Goal: Transaction & Acquisition: Purchase product/service

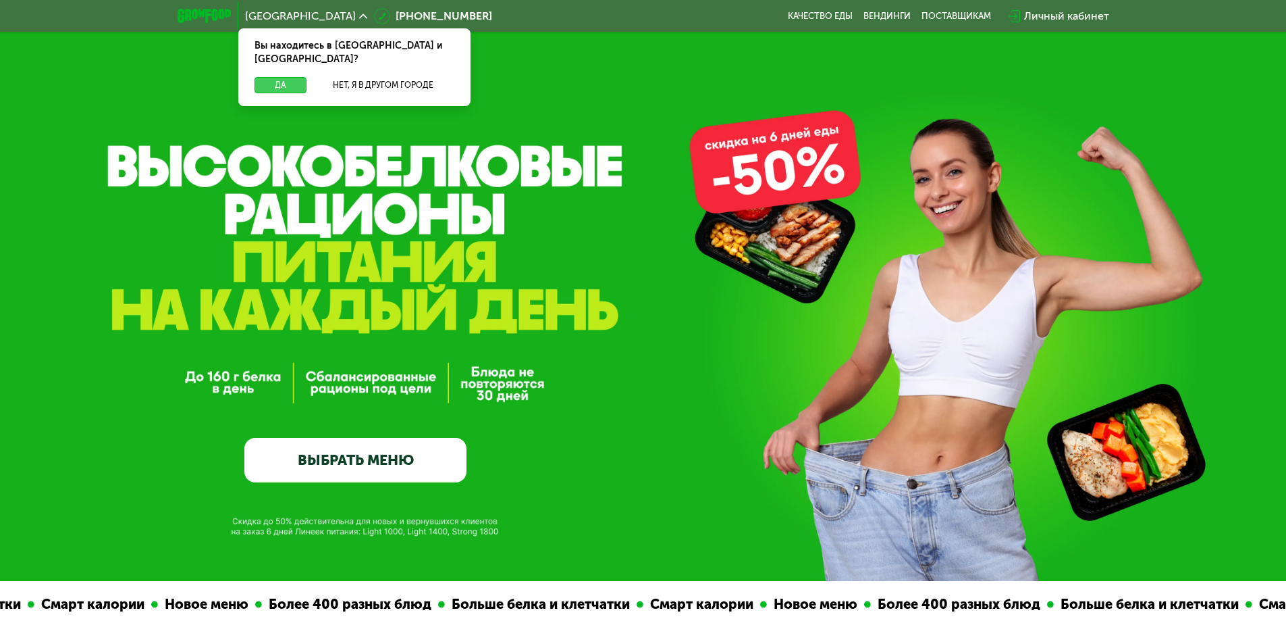
click at [277, 77] on button "Да" at bounding box center [281, 85] width 52 height 16
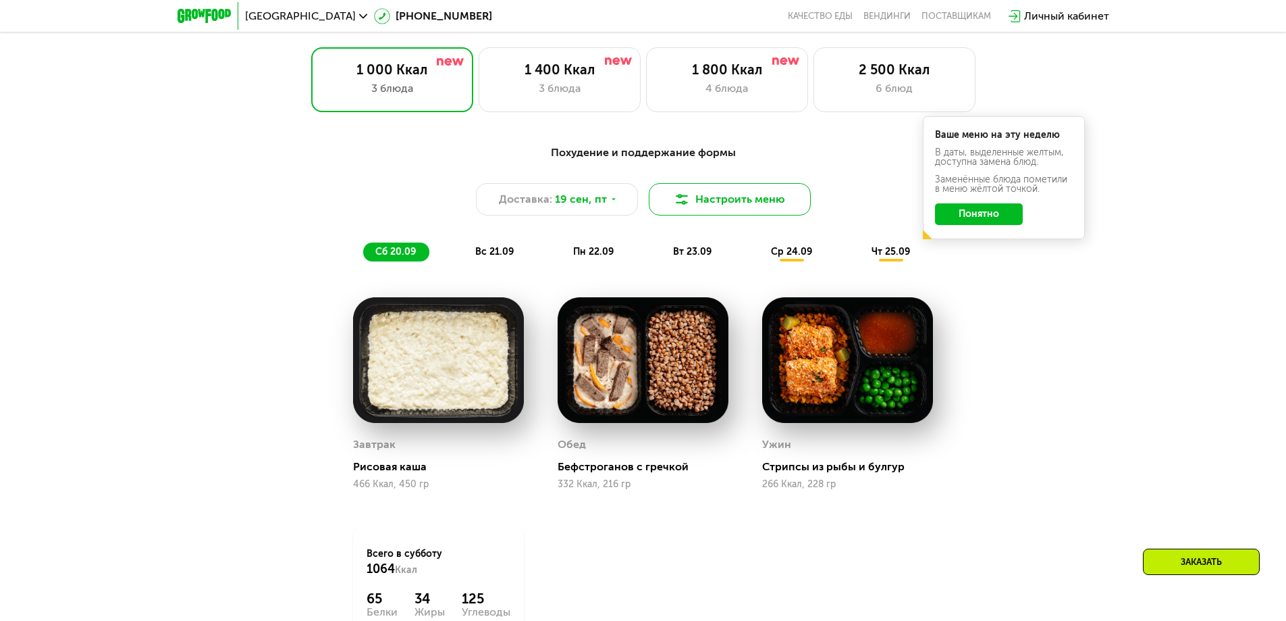
scroll to position [1216, 0]
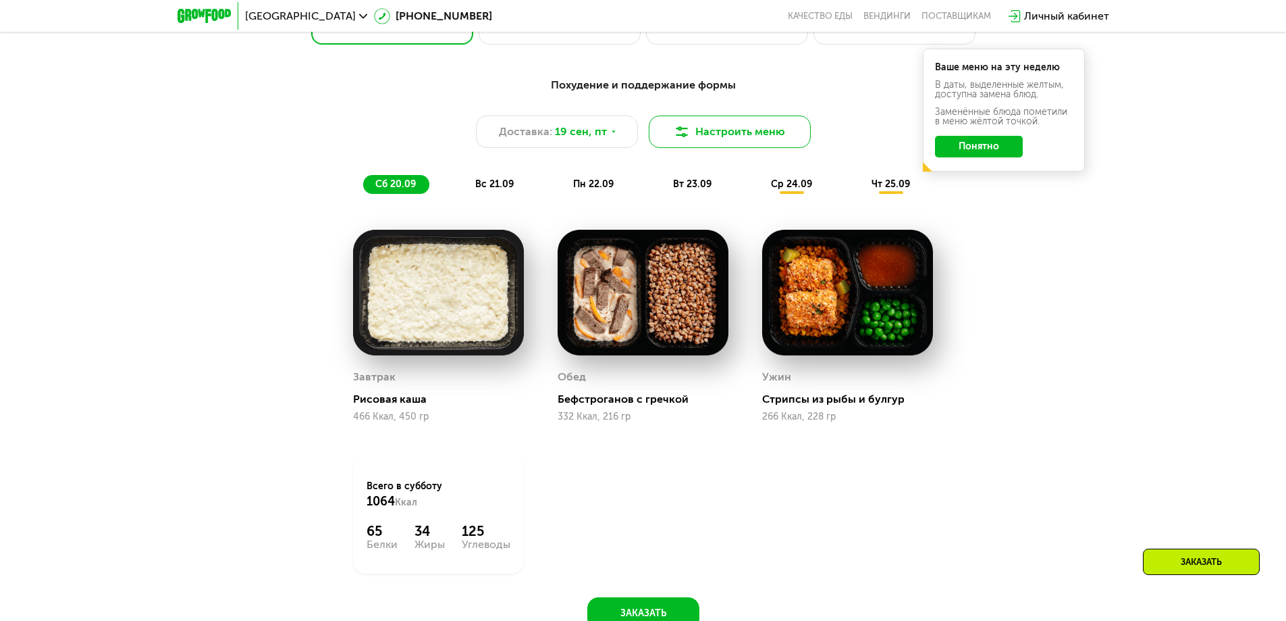
click at [755, 135] on button "Настроить меню" at bounding box center [730, 131] width 162 height 32
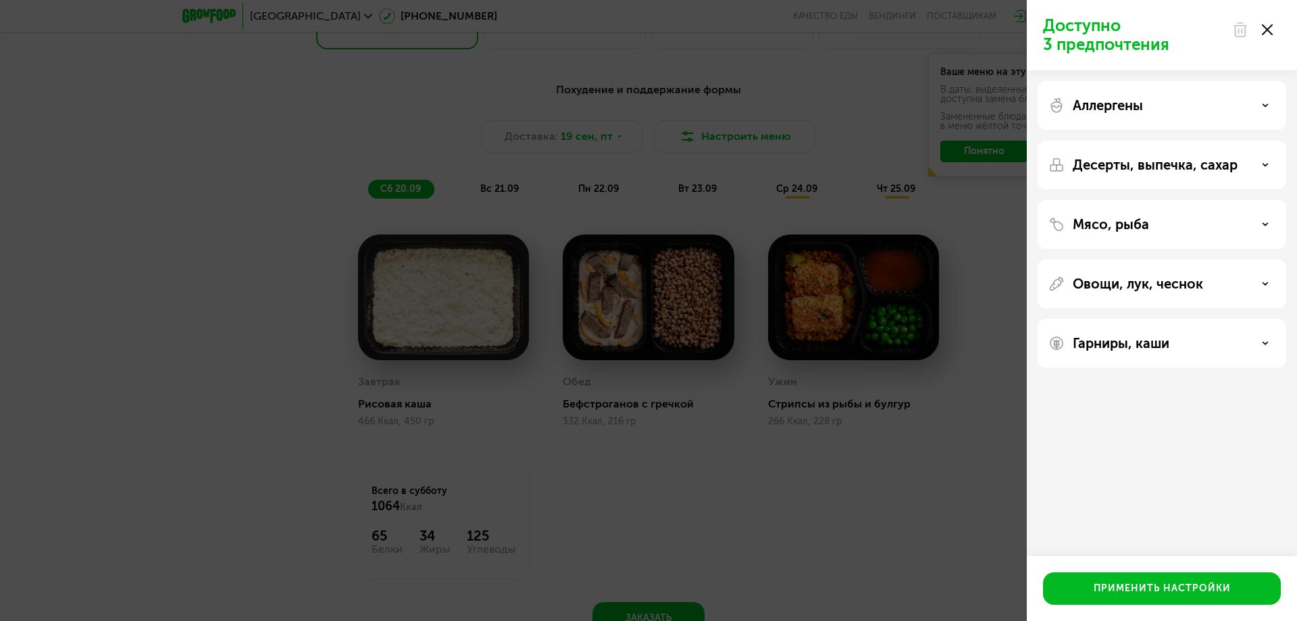
click at [1176, 220] on div "Мясо, рыба" at bounding box center [1161, 224] width 227 height 16
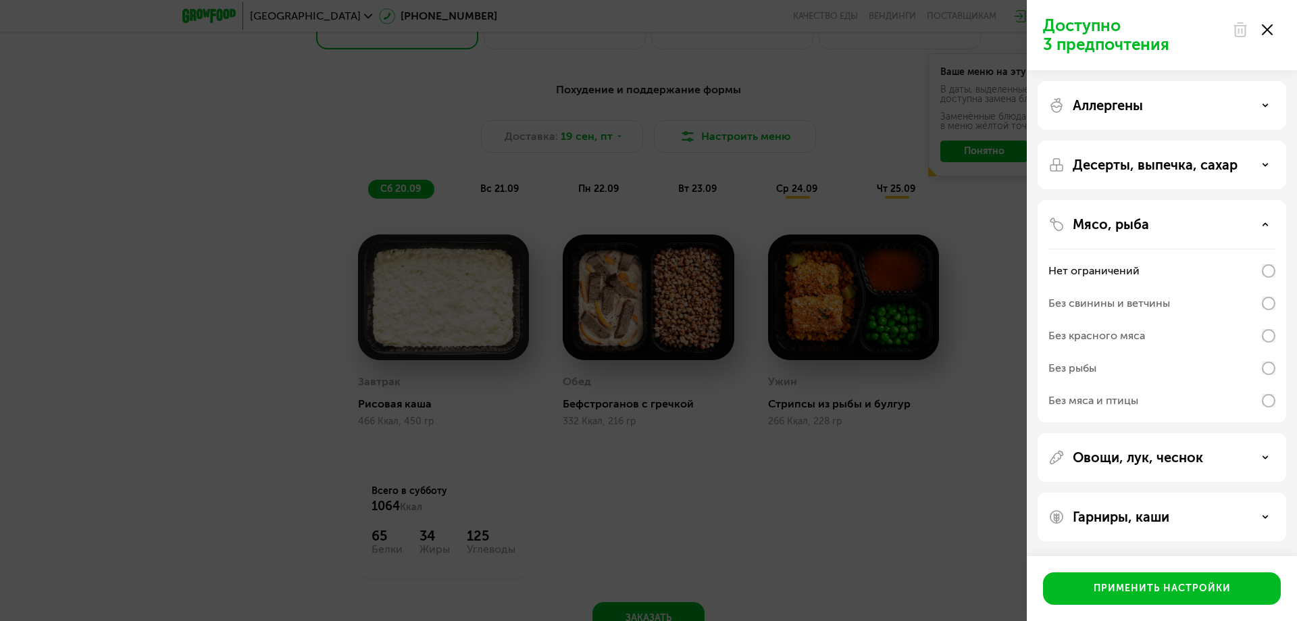
click at [849, 98] on div "Доступно 3 предпочтения Аллергены Десерты, выпечка, сахар Мясо, рыба Нет ограни…" at bounding box center [648, 310] width 1297 height 621
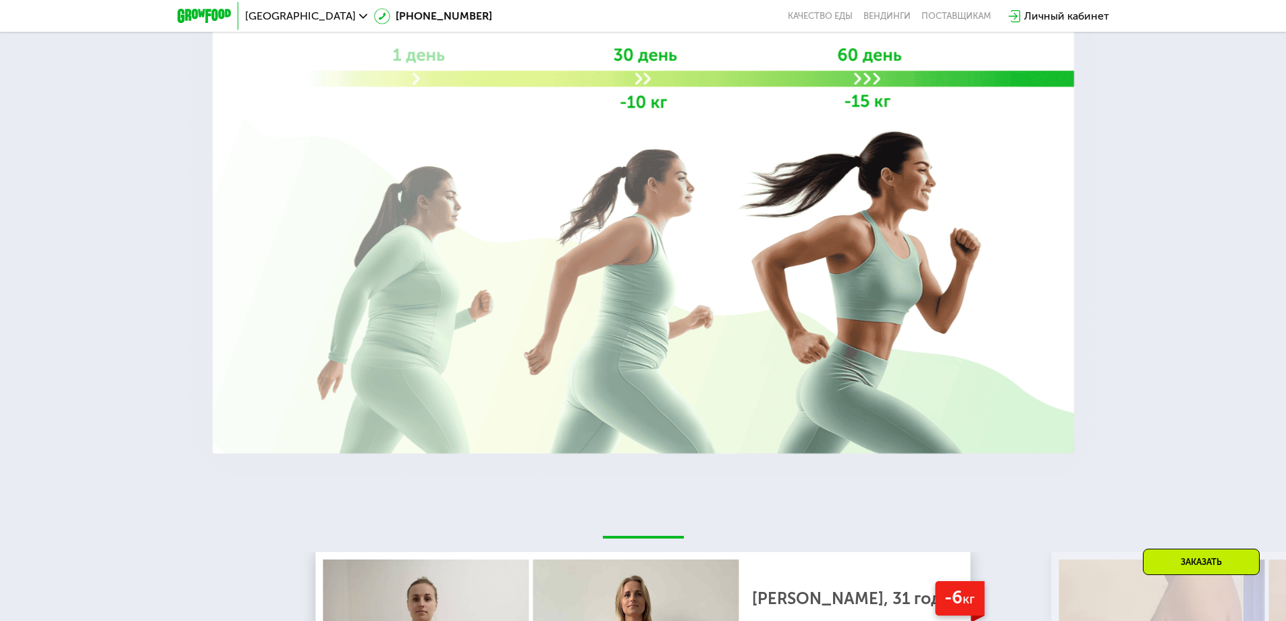
scroll to position [2904, 0]
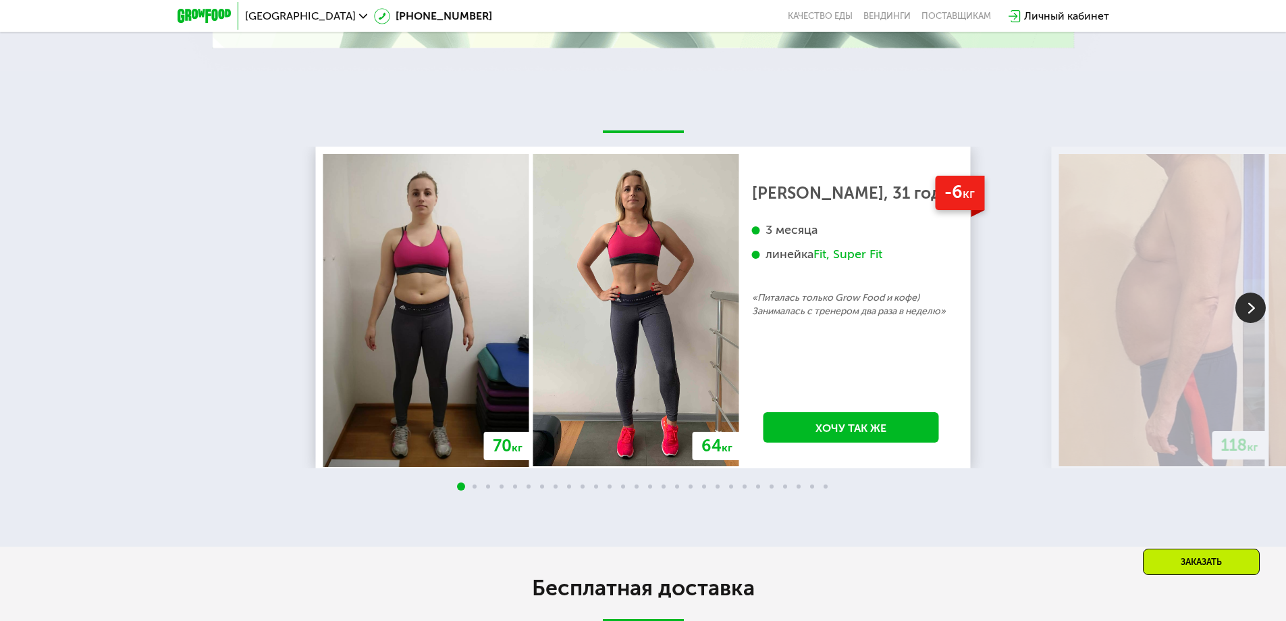
click at [1245, 310] on img at bounding box center [1251, 307] width 30 height 30
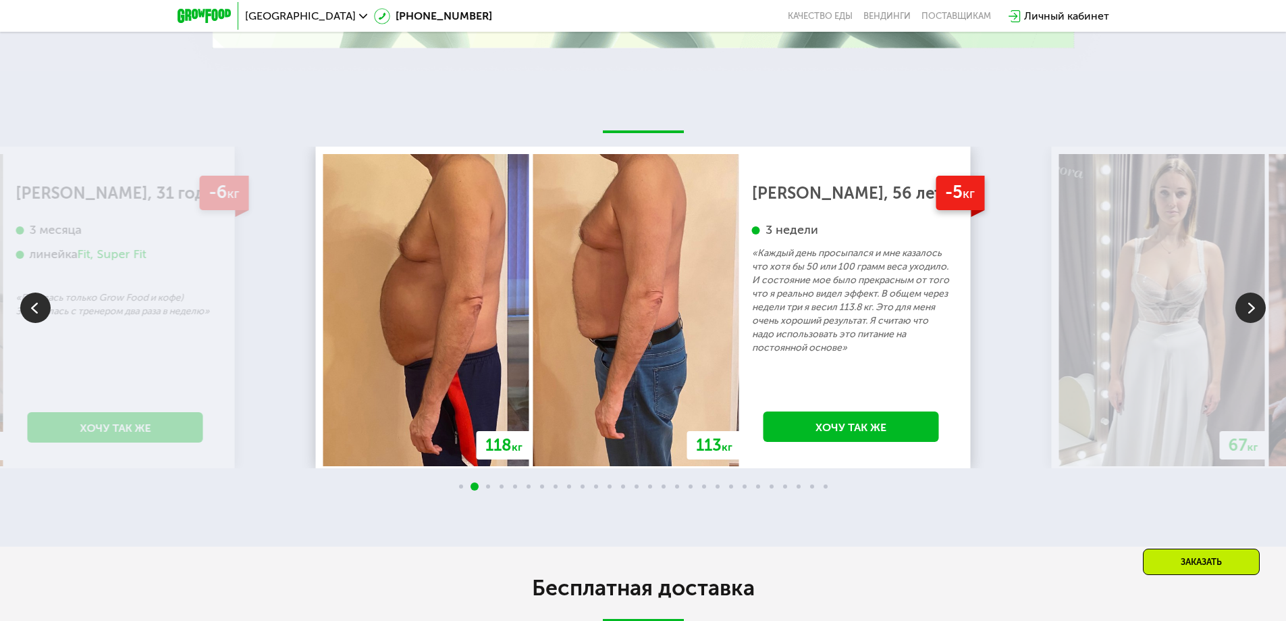
click at [1245, 310] on img at bounding box center [1251, 307] width 30 height 30
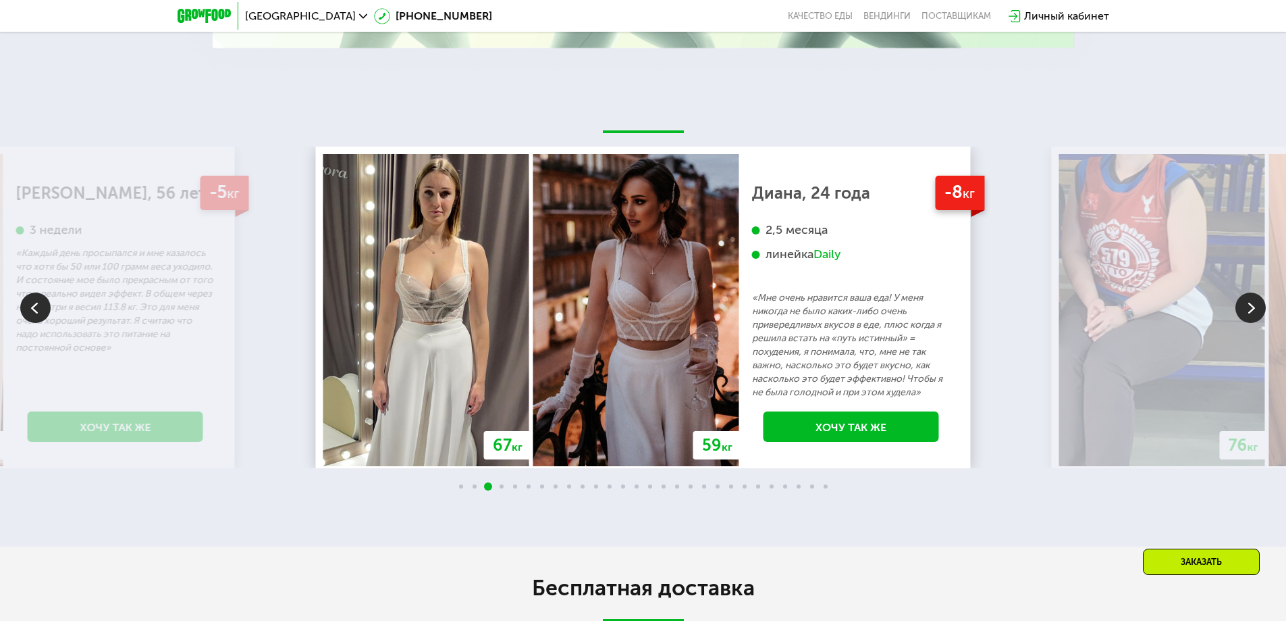
click at [1245, 310] on img at bounding box center [1251, 307] width 30 height 30
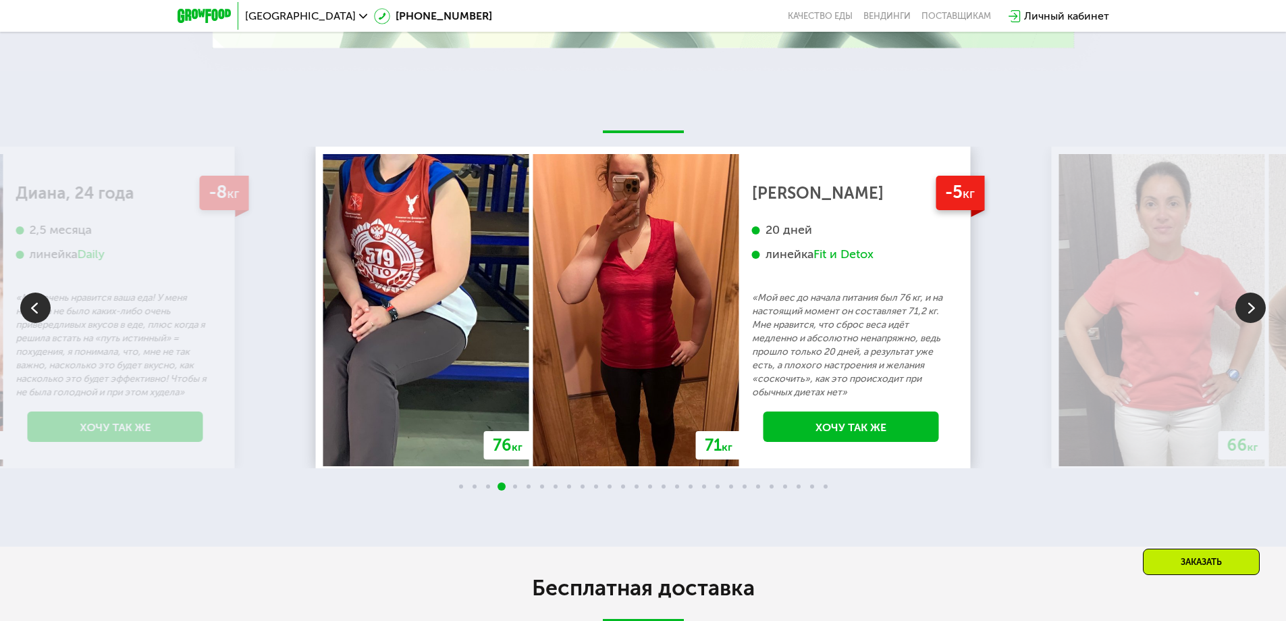
click at [1249, 309] on img at bounding box center [1251, 307] width 30 height 30
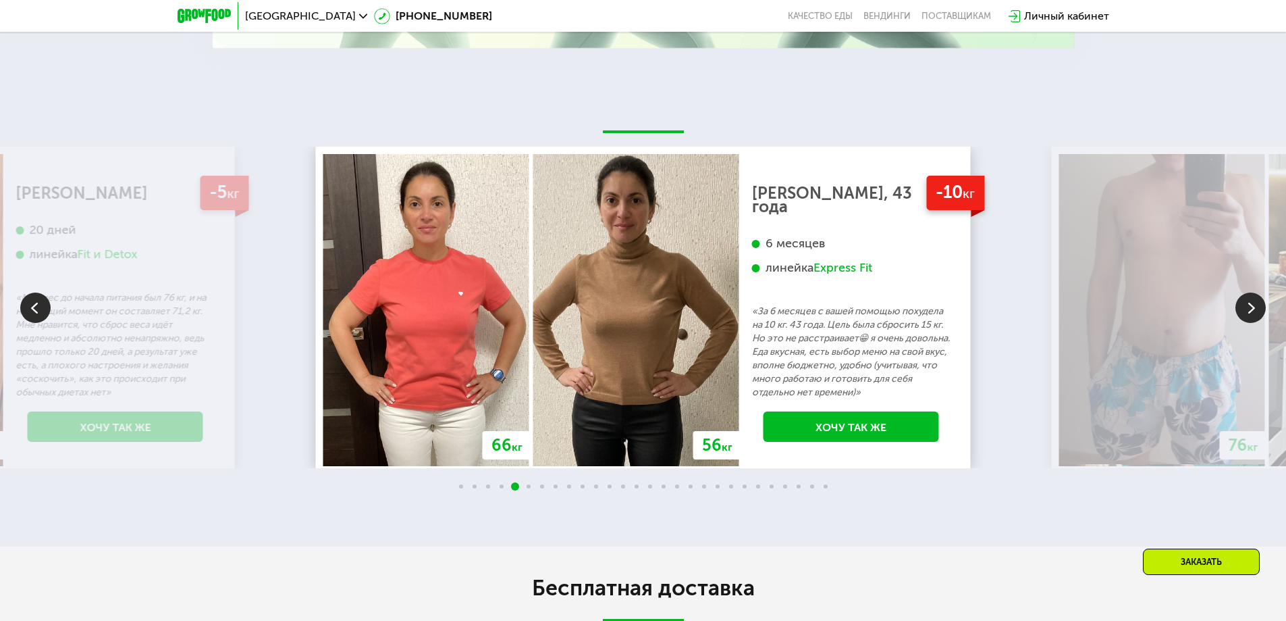
click at [1249, 309] on img at bounding box center [1251, 307] width 30 height 30
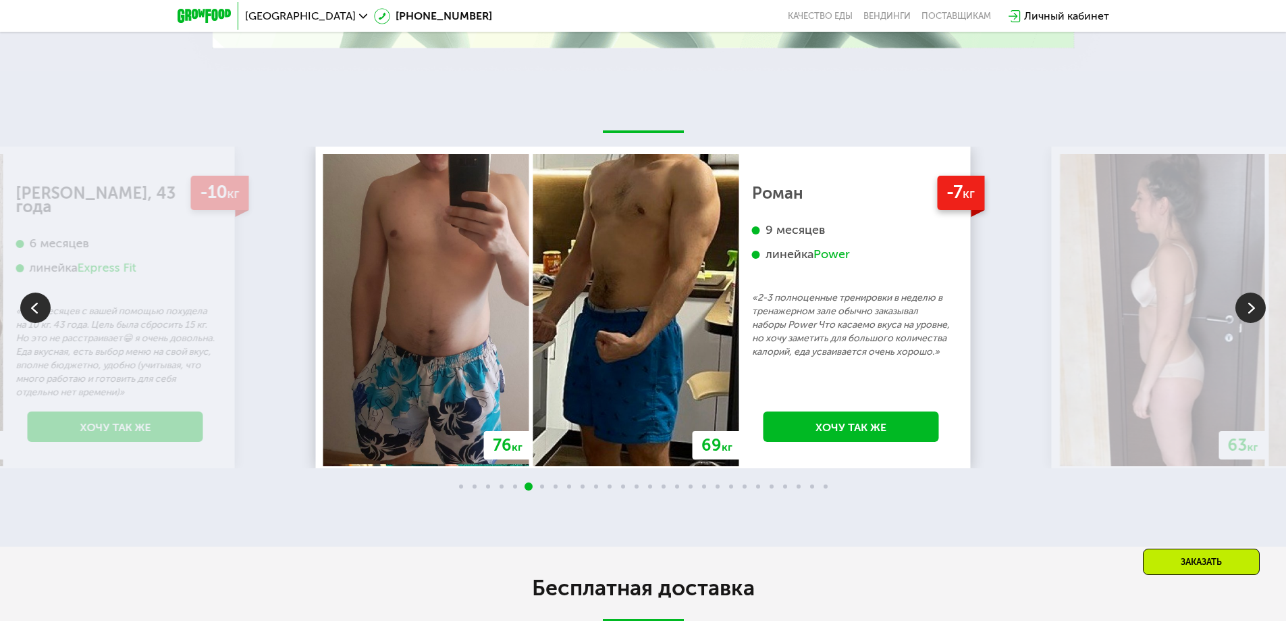
click at [1249, 309] on img at bounding box center [1251, 307] width 30 height 30
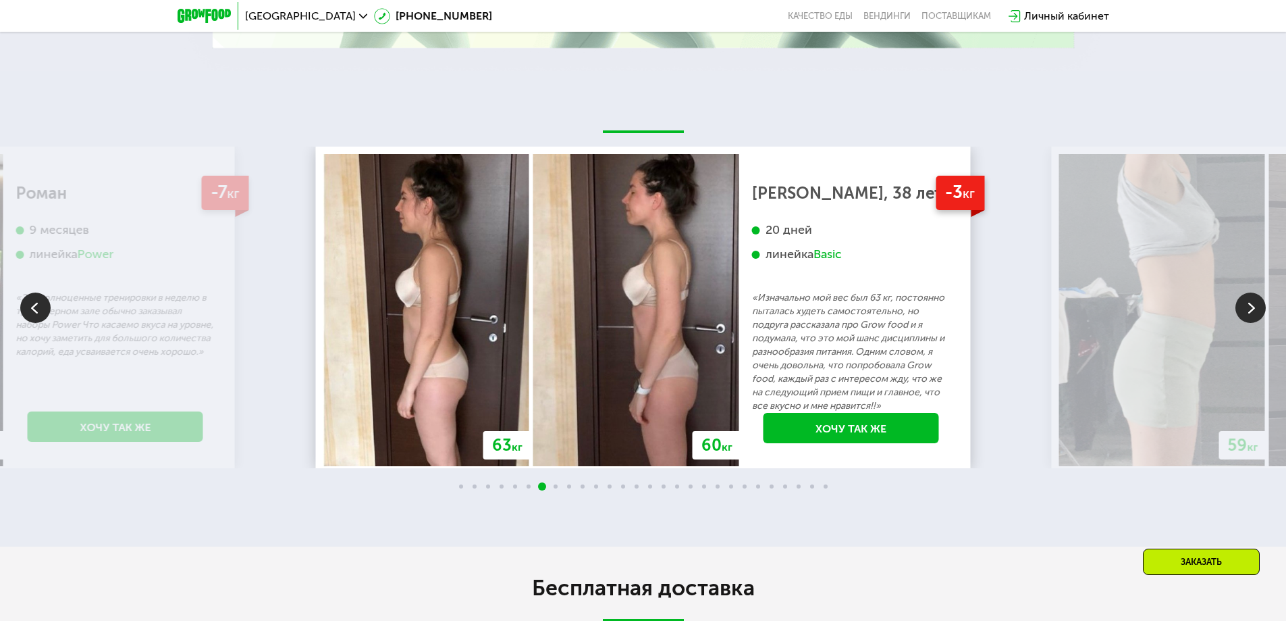
click at [1249, 309] on img at bounding box center [1251, 307] width 30 height 30
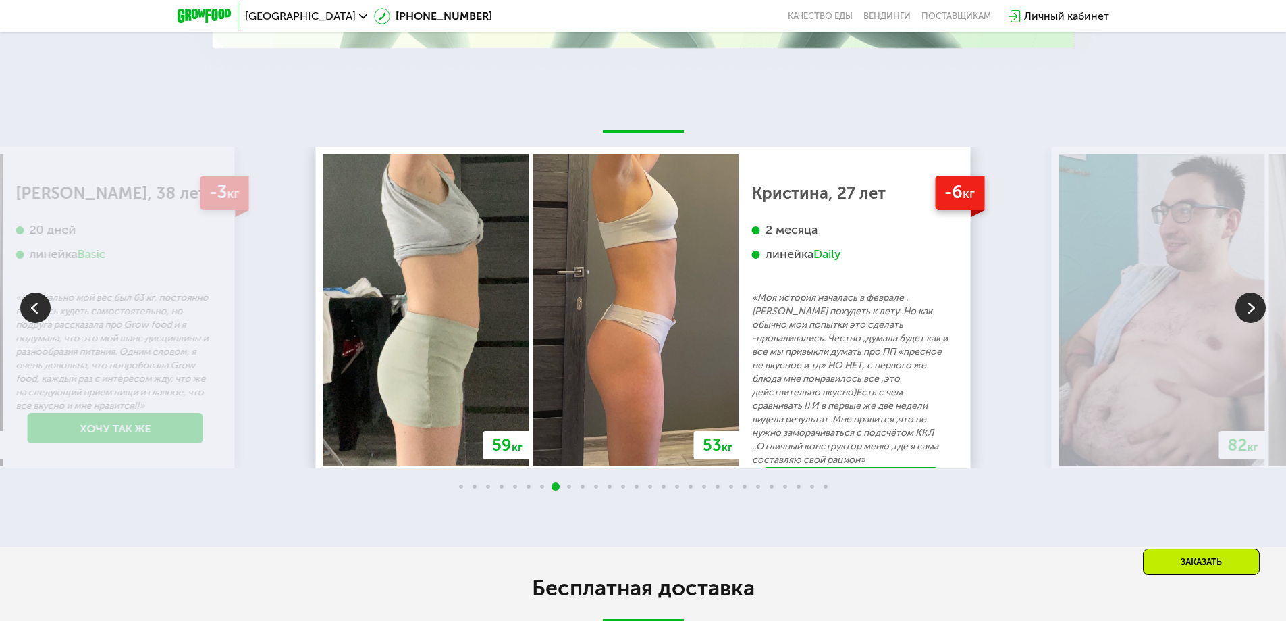
click at [41, 323] on img at bounding box center [35, 307] width 30 height 30
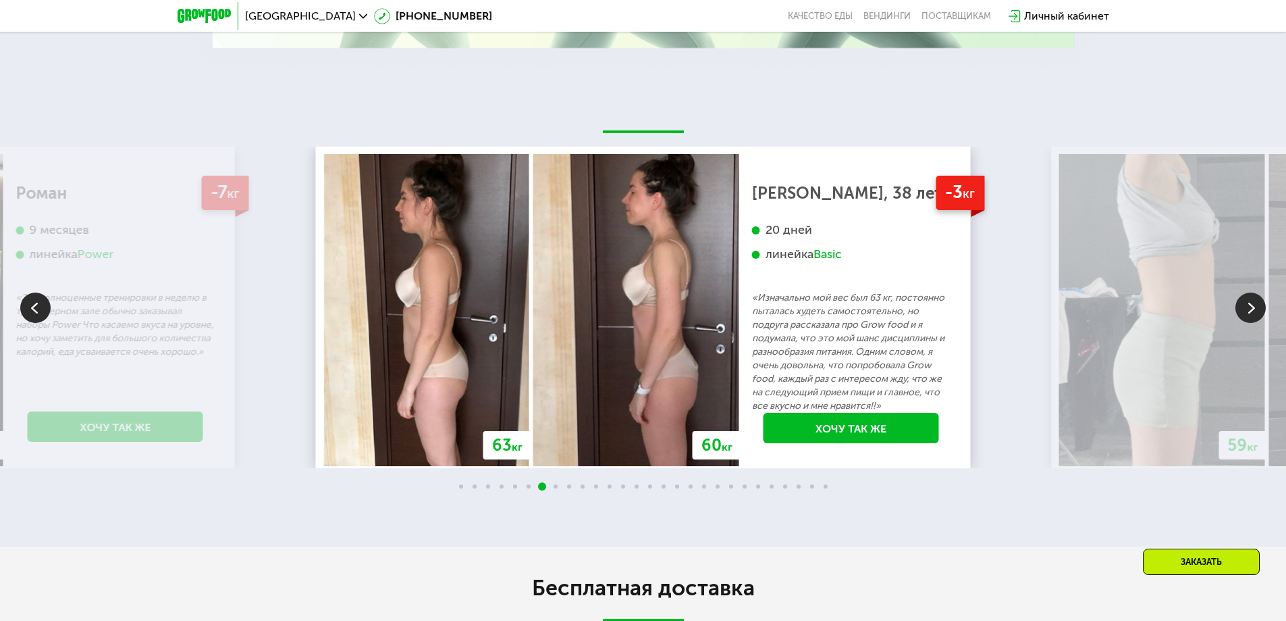
click at [1253, 311] on img at bounding box center [1251, 307] width 30 height 30
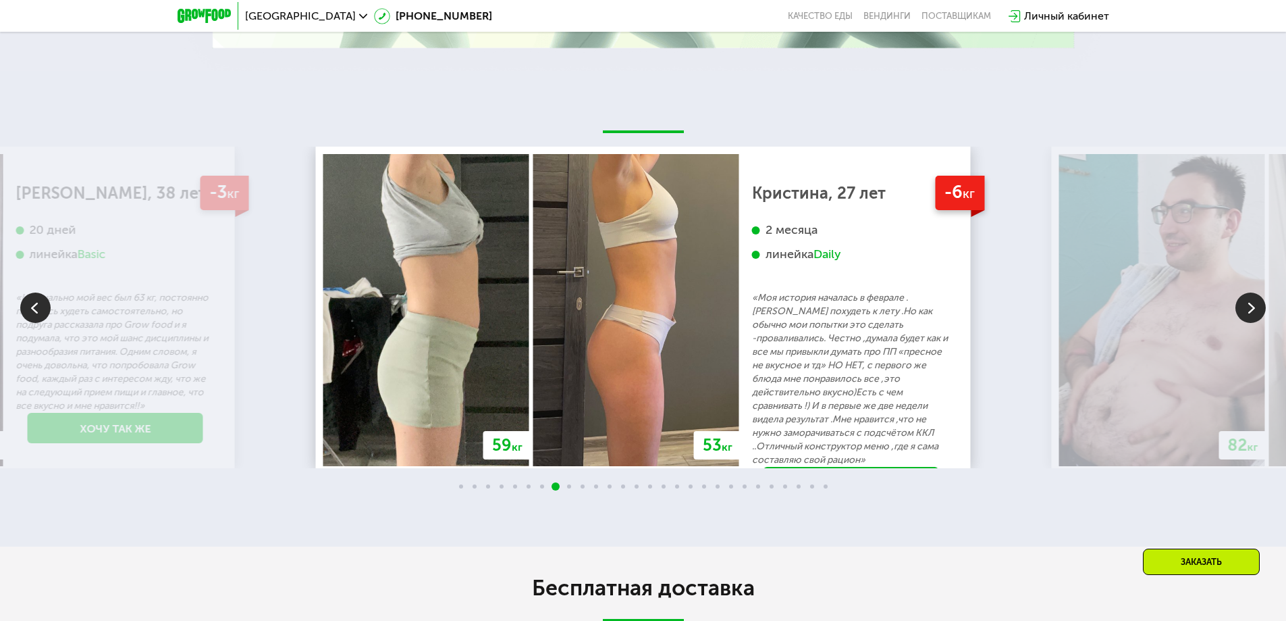
click at [1253, 311] on img at bounding box center [1251, 307] width 30 height 30
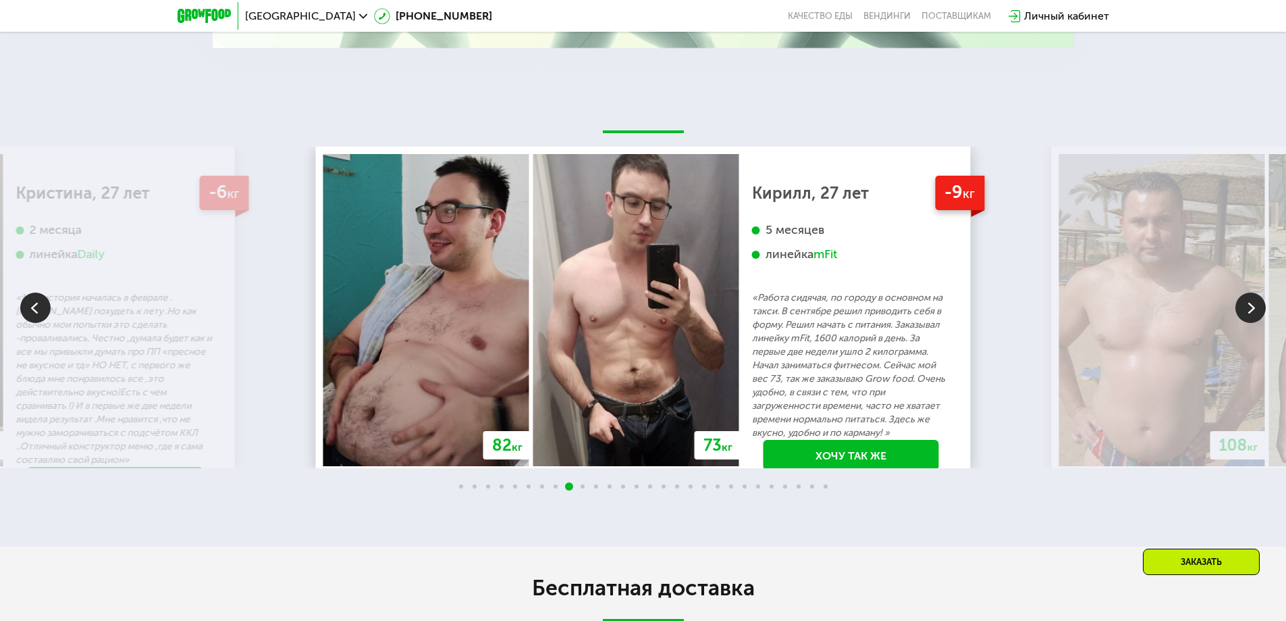
click at [31, 313] on img at bounding box center [35, 307] width 30 height 30
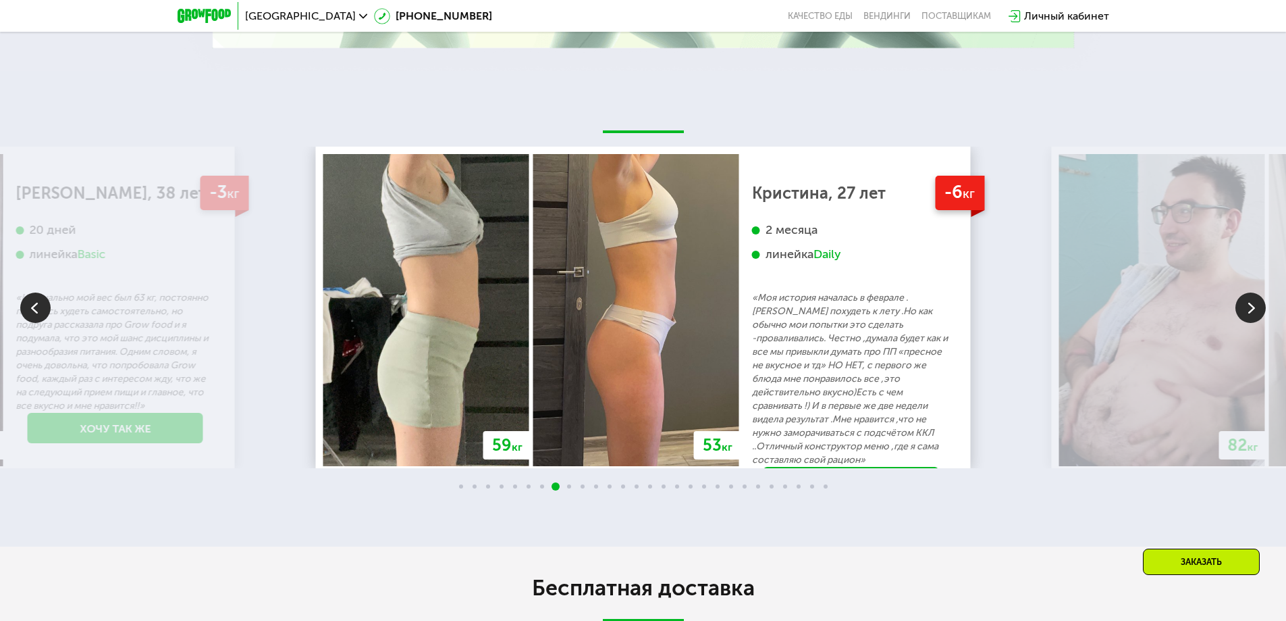
click at [1245, 313] on img at bounding box center [1251, 307] width 30 height 30
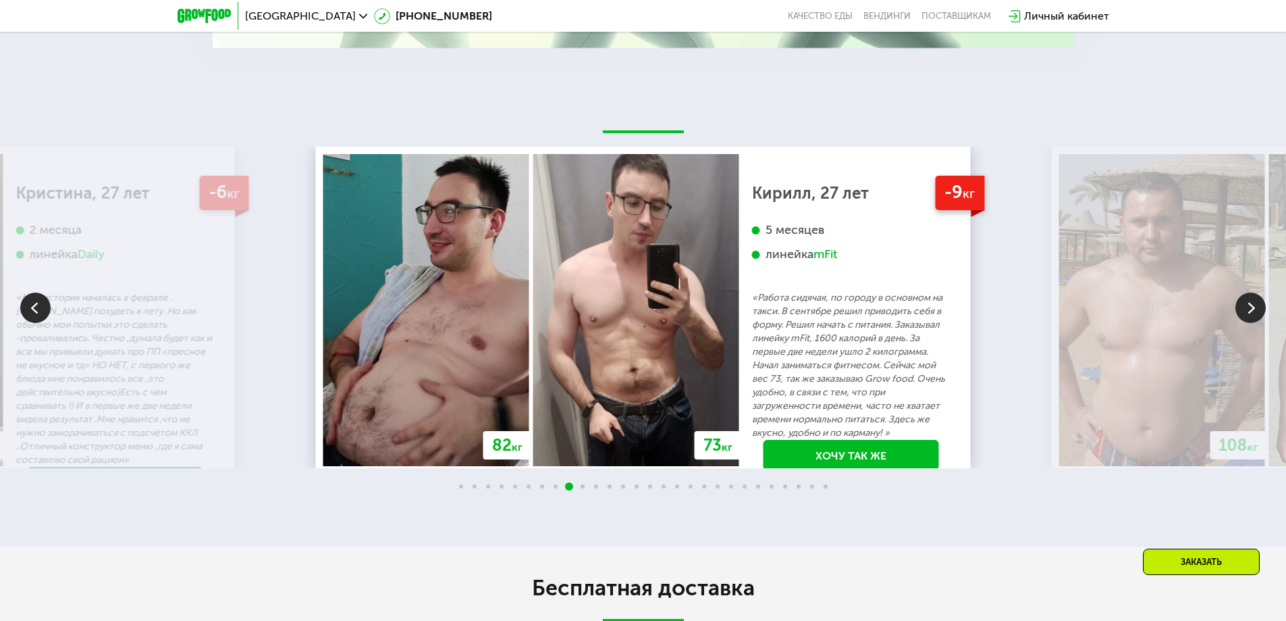
click at [1245, 313] on img at bounding box center [1251, 307] width 30 height 30
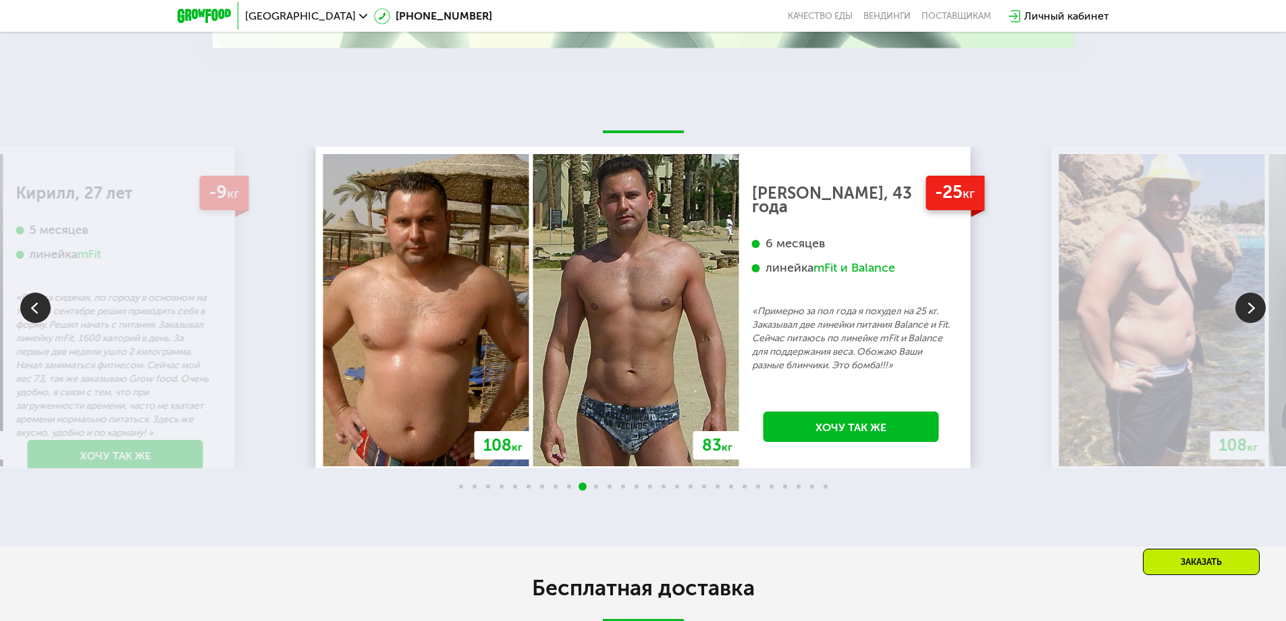
click at [1245, 313] on img at bounding box center [1251, 307] width 30 height 30
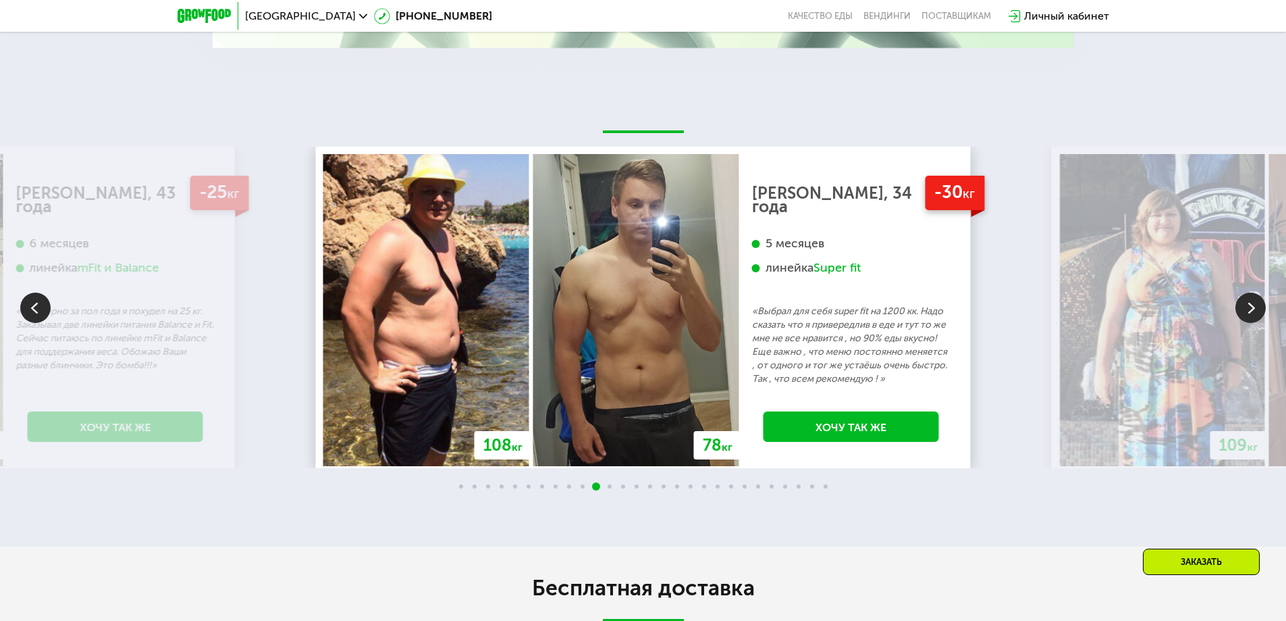
click at [1245, 313] on img at bounding box center [1251, 307] width 30 height 30
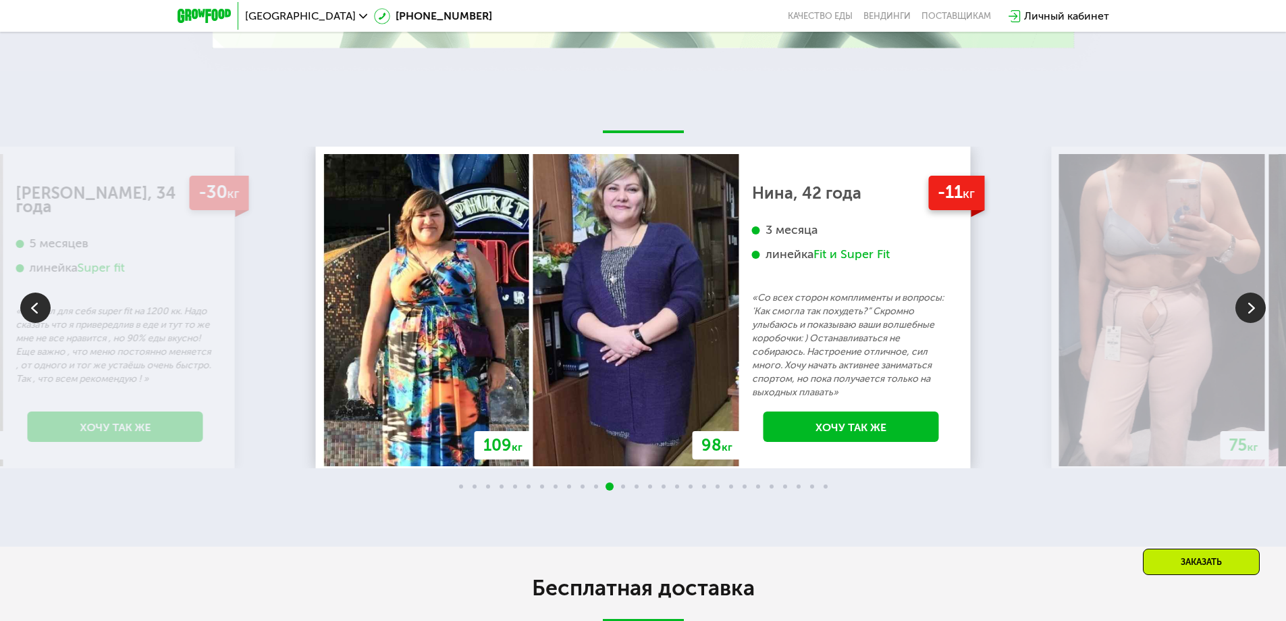
click at [1245, 313] on img at bounding box center [1251, 307] width 30 height 30
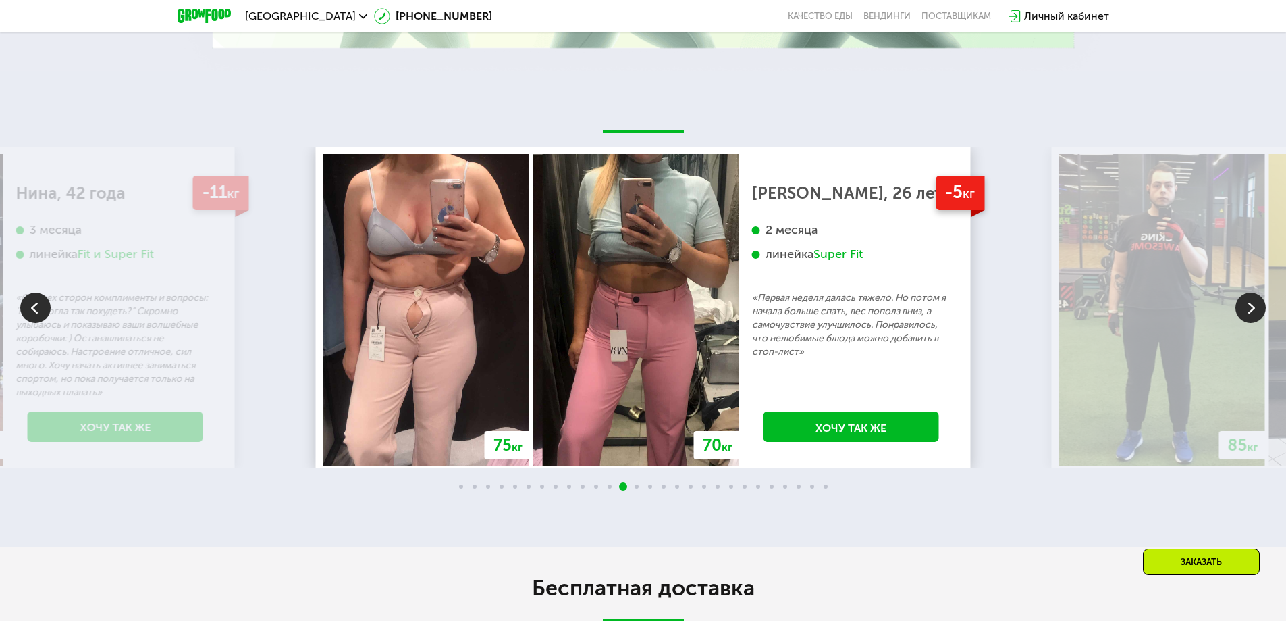
click at [1245, 313] on img at bounding box center [1251, 307] width 30 height 30
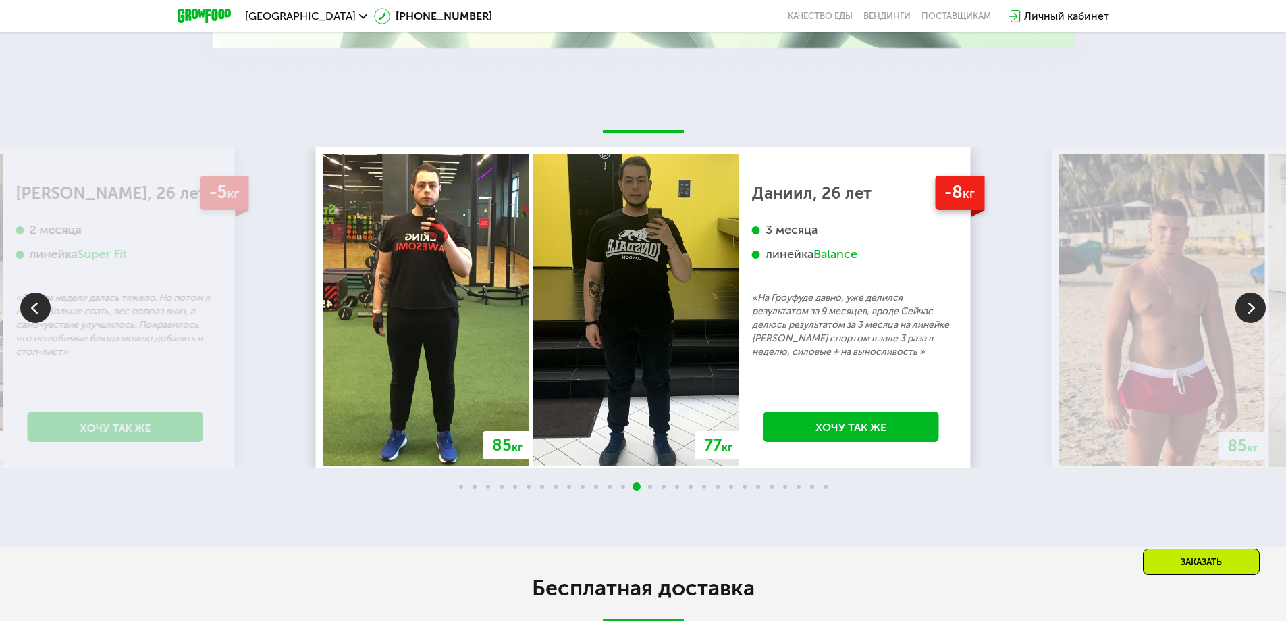
click at [1245, 313] on img at bounding box center [1251, 307] width 30 height 30
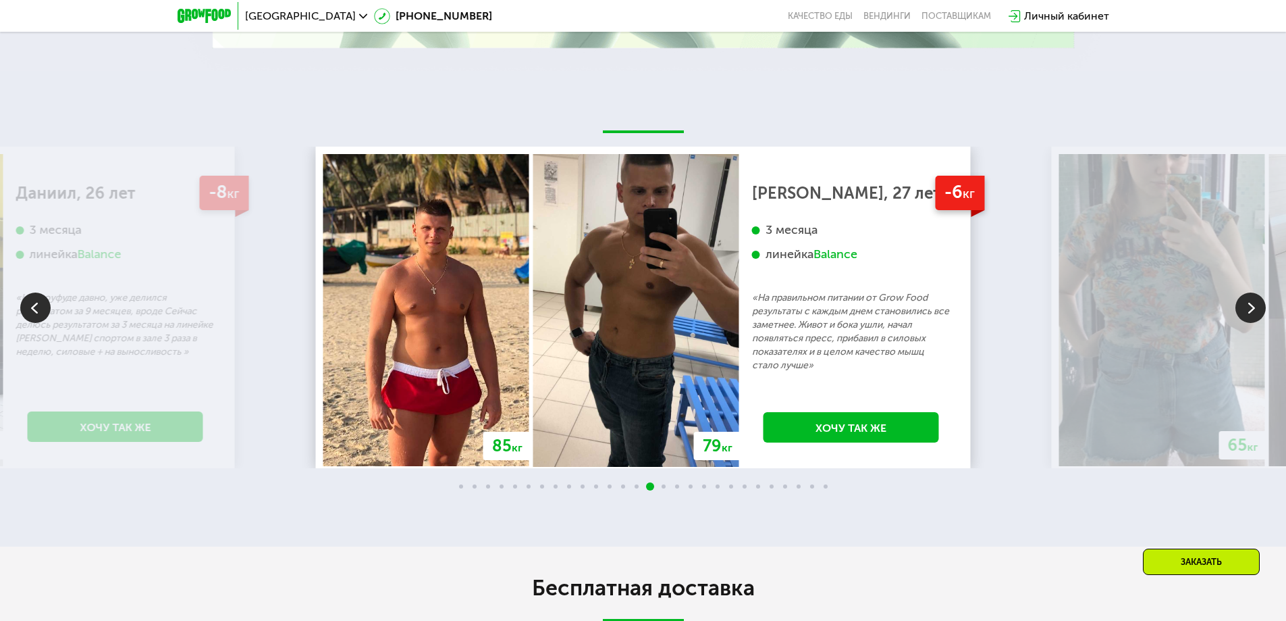
click at [1245, 313] on img at bounding box center [1251, 307] width 30 height 30
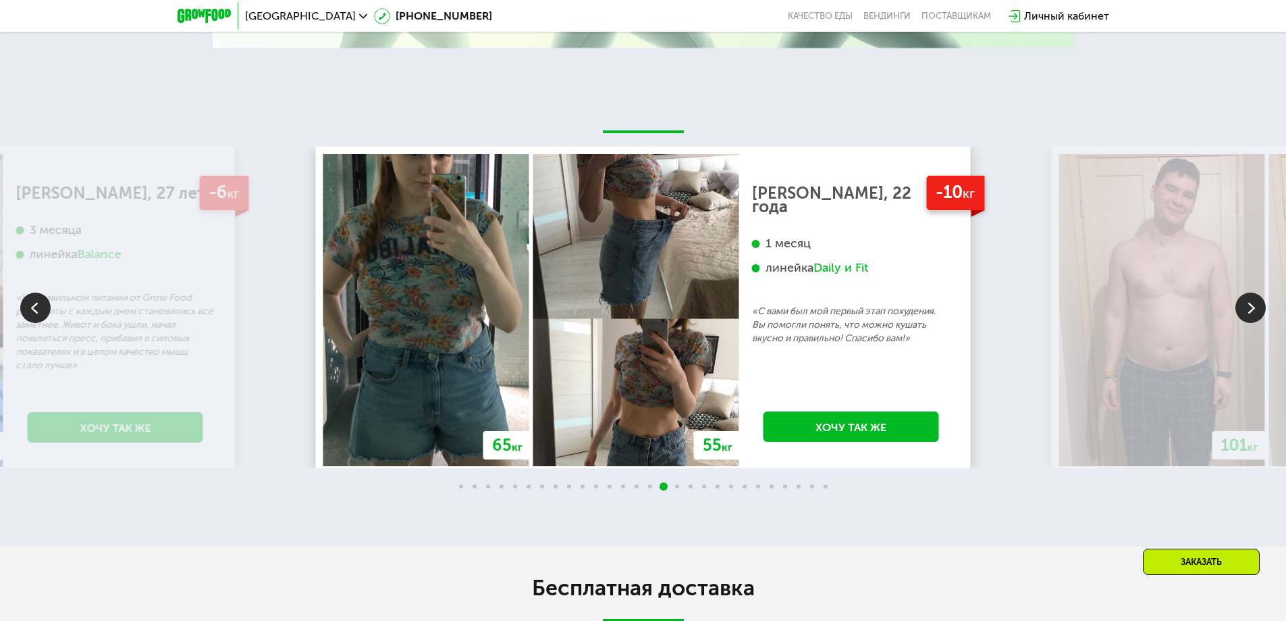
click at [1245, 313] on img at bounding box center [1251, 307] width 30 height 30
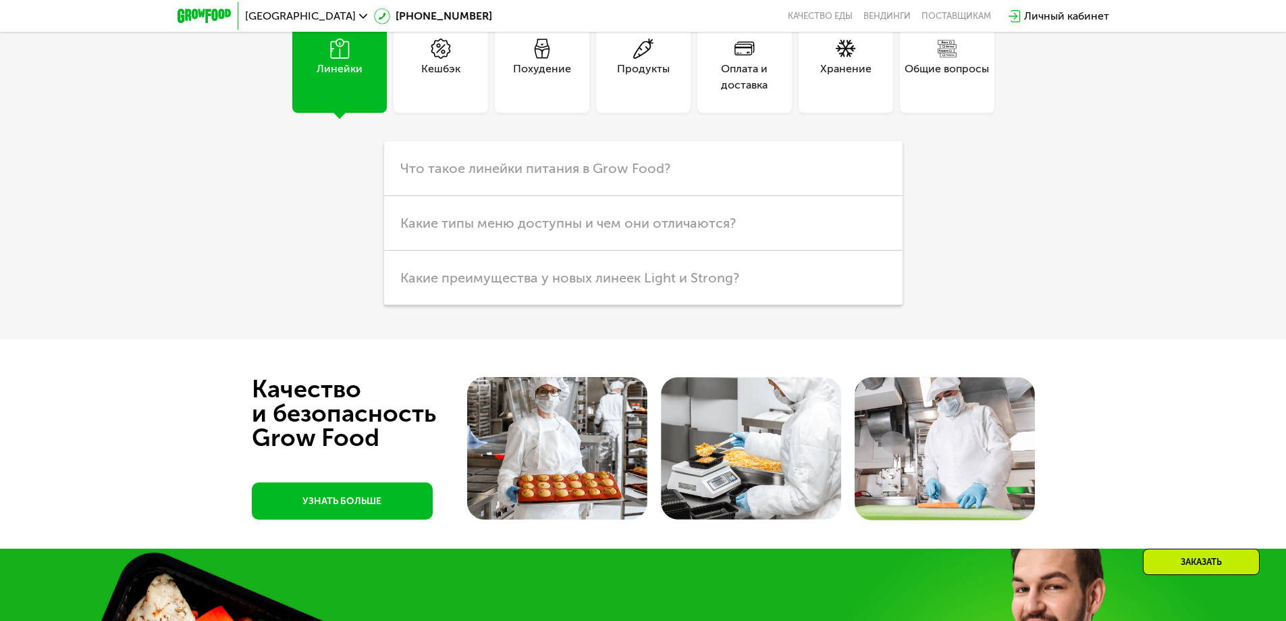
scroll to position [4052, 0]
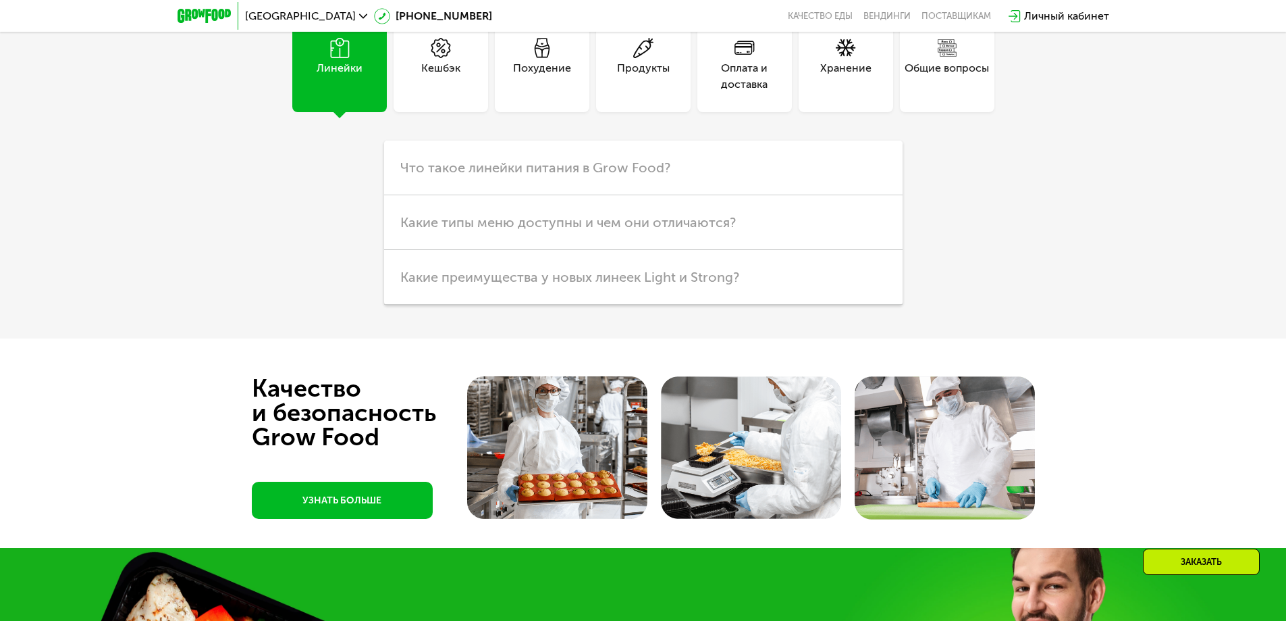
click at [462, 76] on div "Кешбэк" at bounding box center [441, 65] width 95 height 95
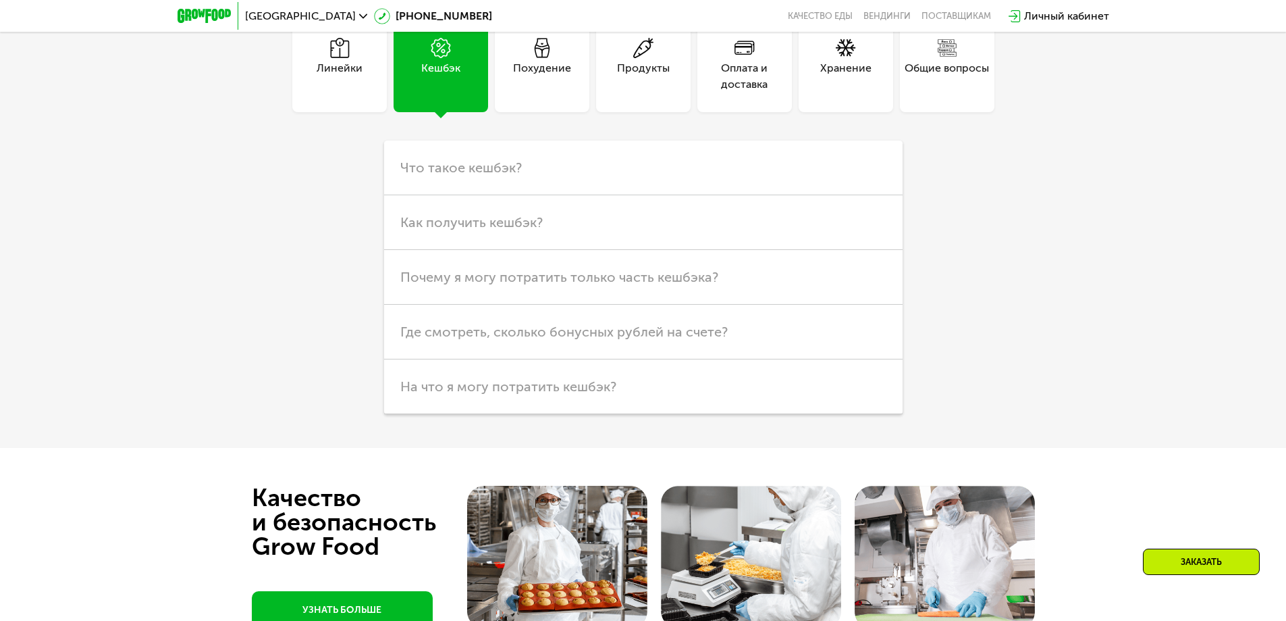
drag, startPoint x: 519, startPoint y: 80, endPoint x: 669, endPoint y: 82, distance: 149.9
click at [521, 79] on div "Похудение" at bounding box center [542, 76] width 58 height 32
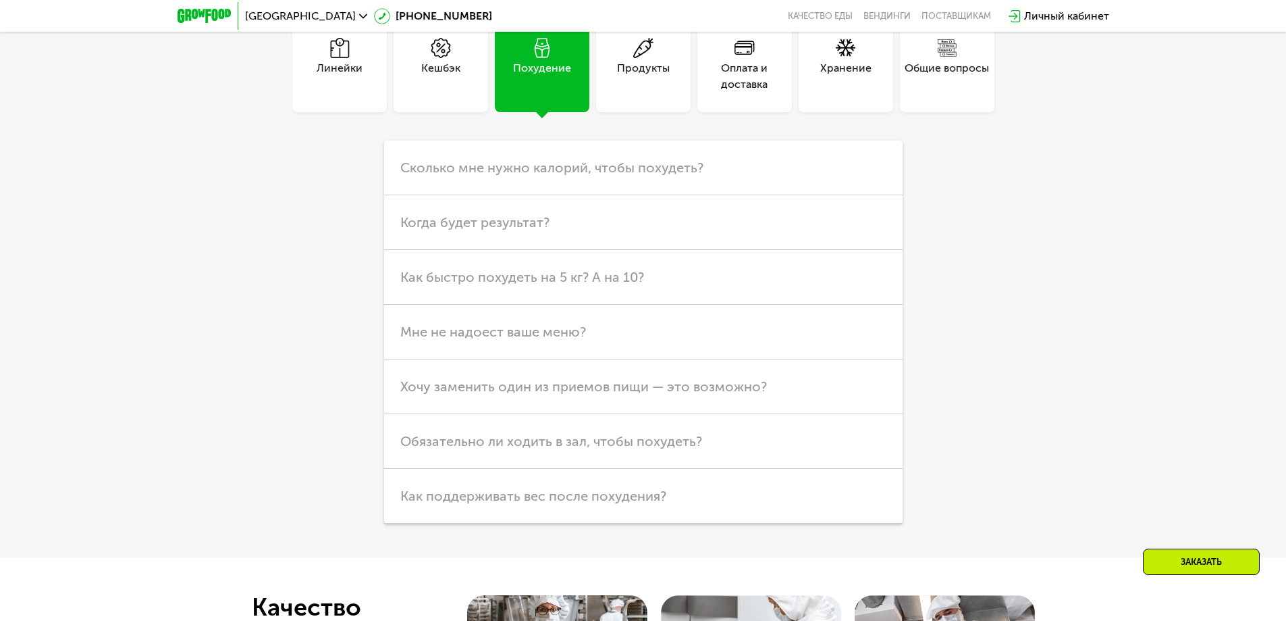
drag, startPoint x: 673, startPoint y: 82, endPoint x: 769, endPoint y: 88, distance: 96.1
click at [674, 82] on div "Продукты" at bounding box center [643, 65] width 95 height 95
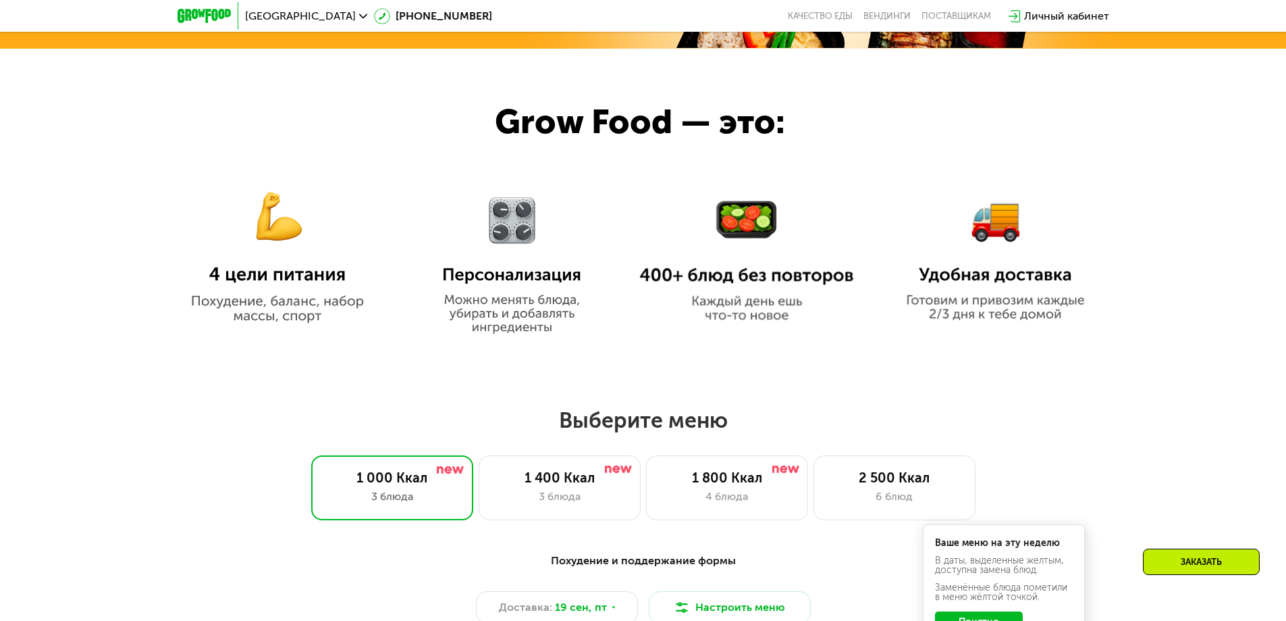
scroll to position [730, 0]
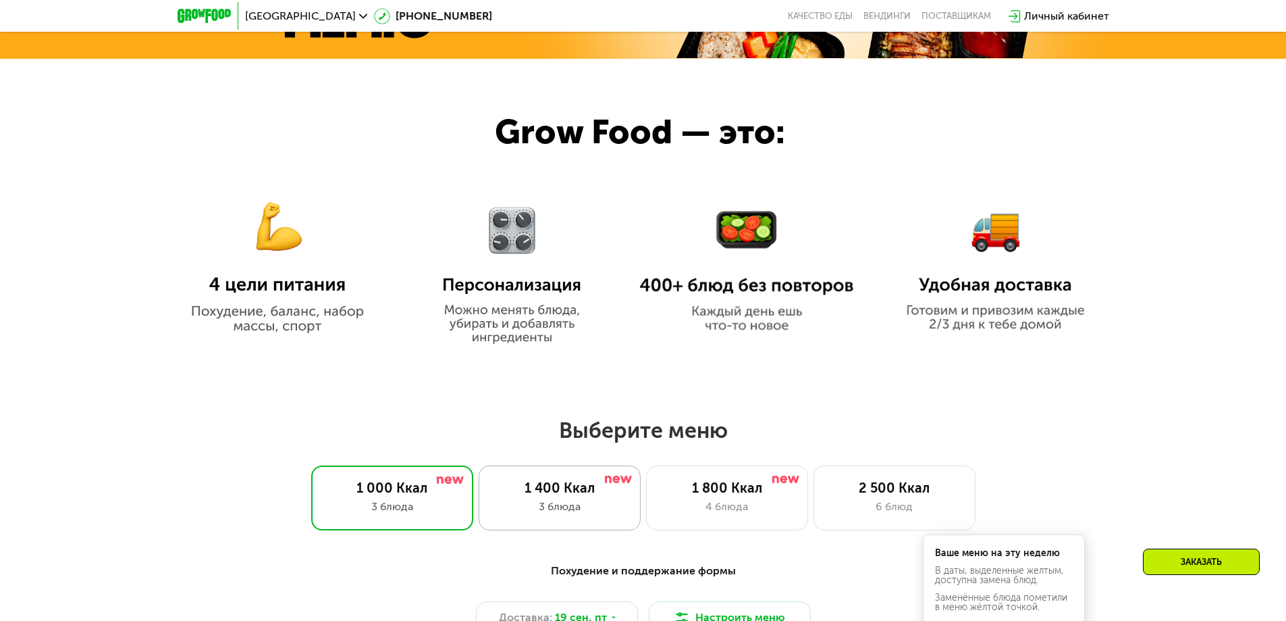
click at [585, 484] on div "1 400 Ккал" at bounding box center [560, 487] width 134 height 16
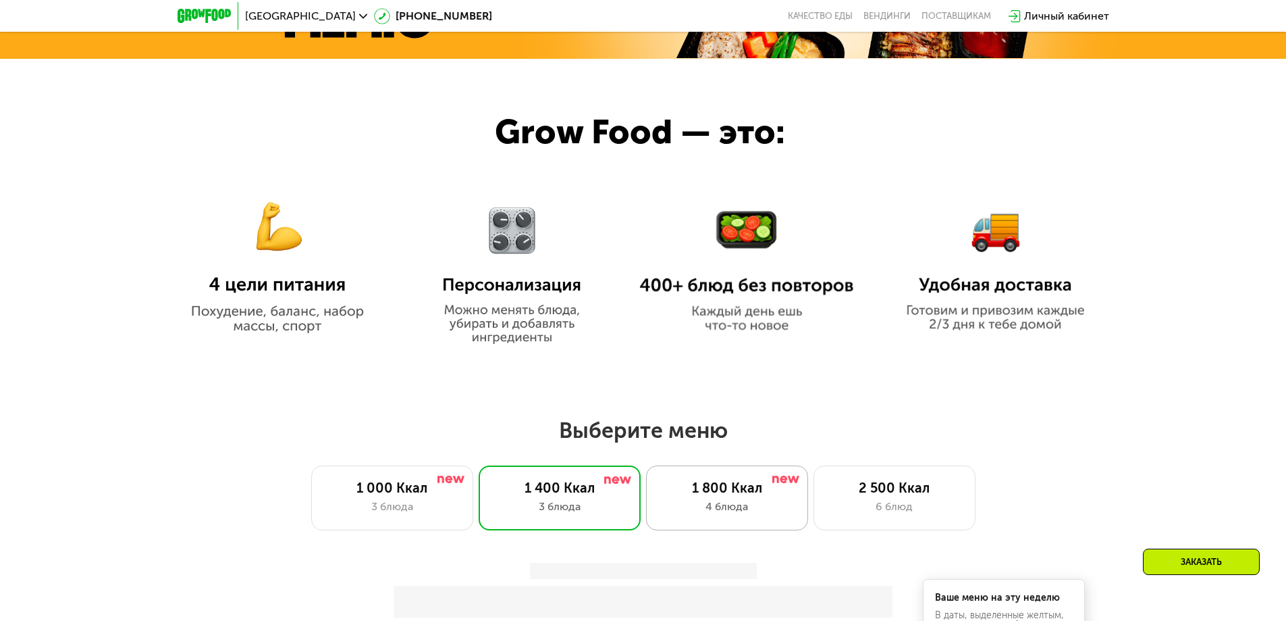
click at [680, 492] on div "1 800 Ккал" at bounding box center [727, 487] width 134 height 16
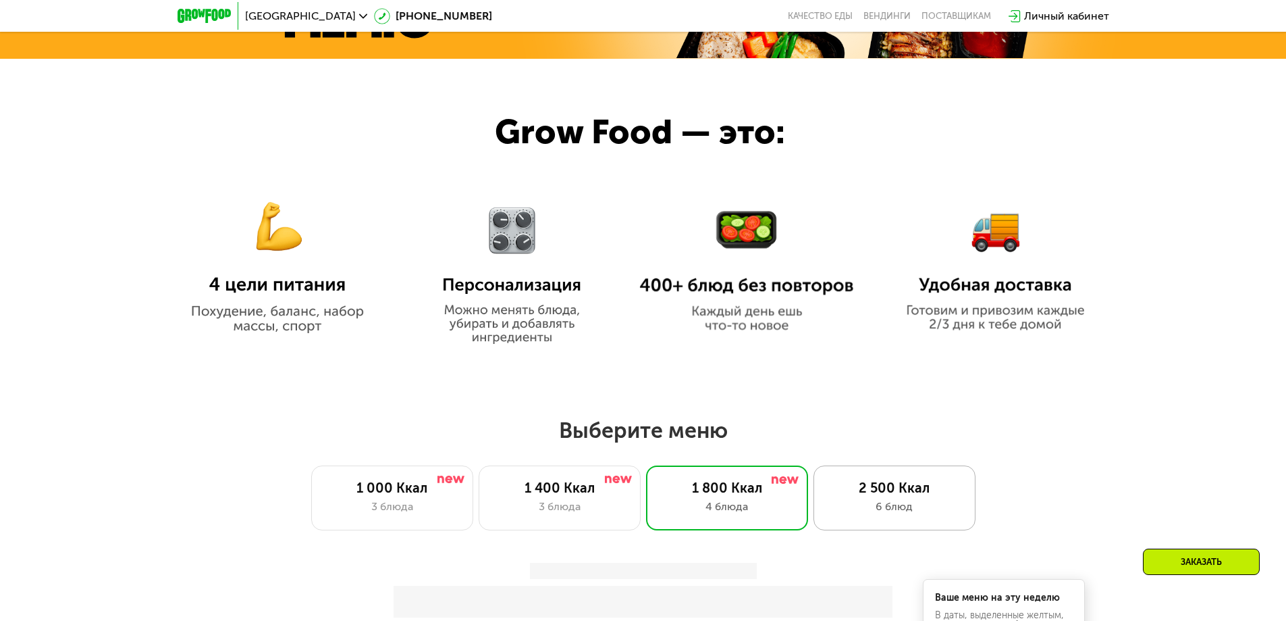
click at [908, 504] on div "6 блюд" at bounding box center [895, 506] width 134 height 16
click at [771, 507] on div "4 блюда" at bounding box center [727, 506] width 134 height 16
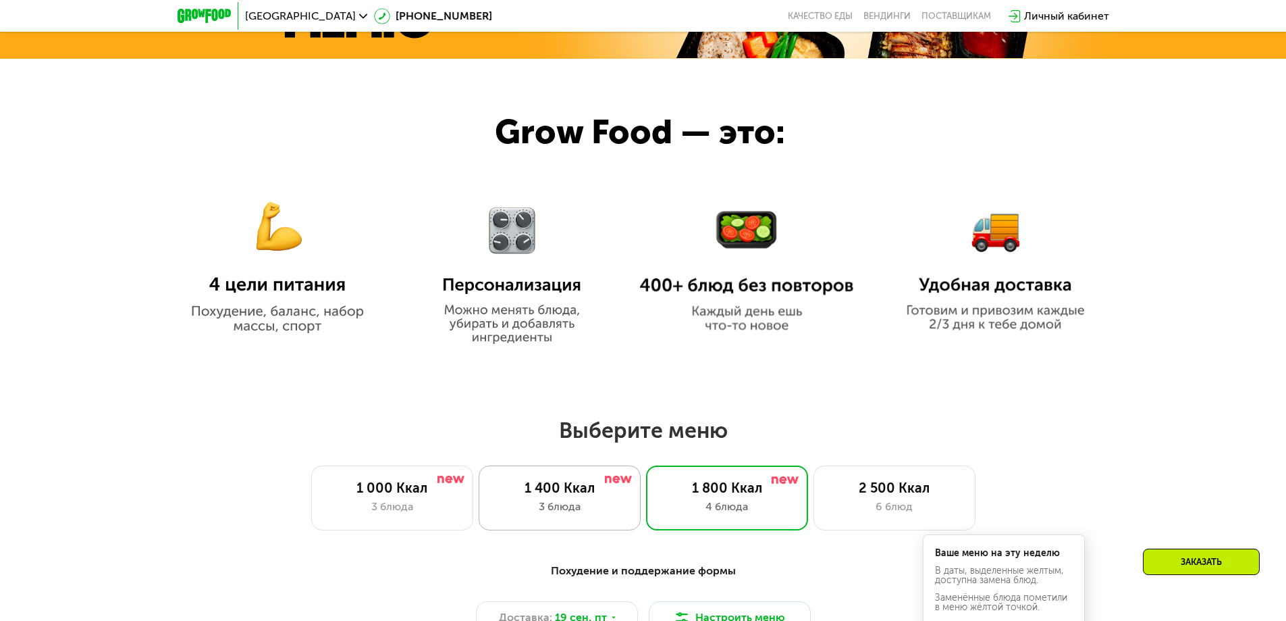
click at [562, 504] on div "3 блюда" at bounding box center [560, 506] width 134 height 16
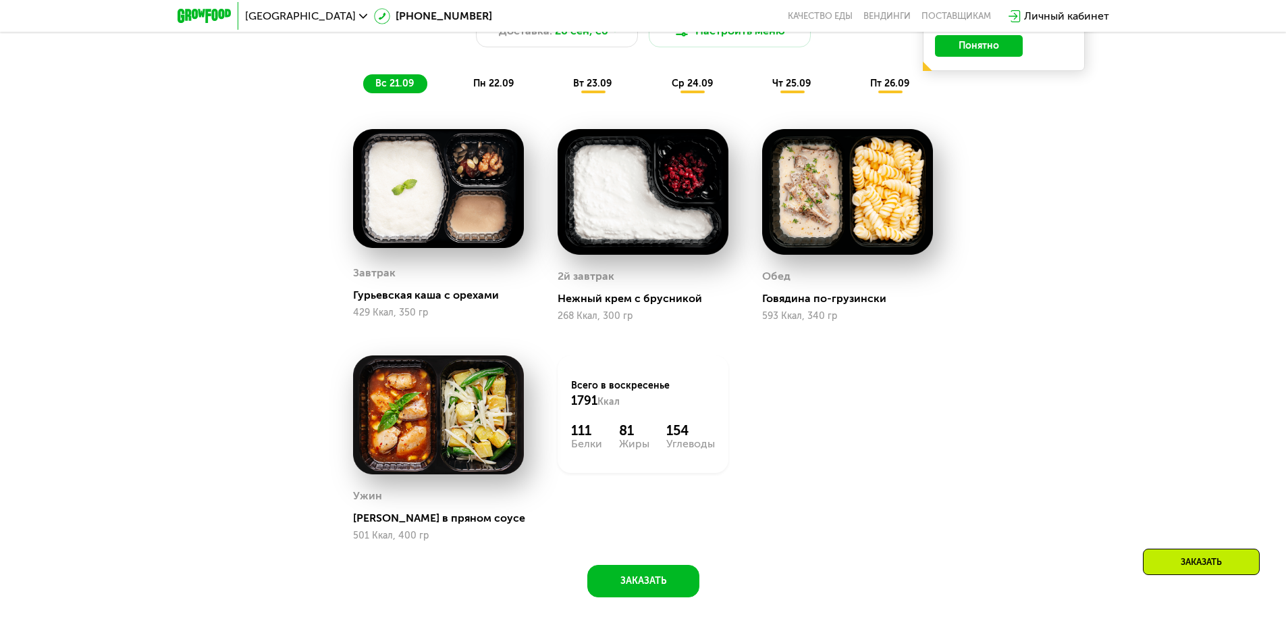
scroll to position [1338, 0]
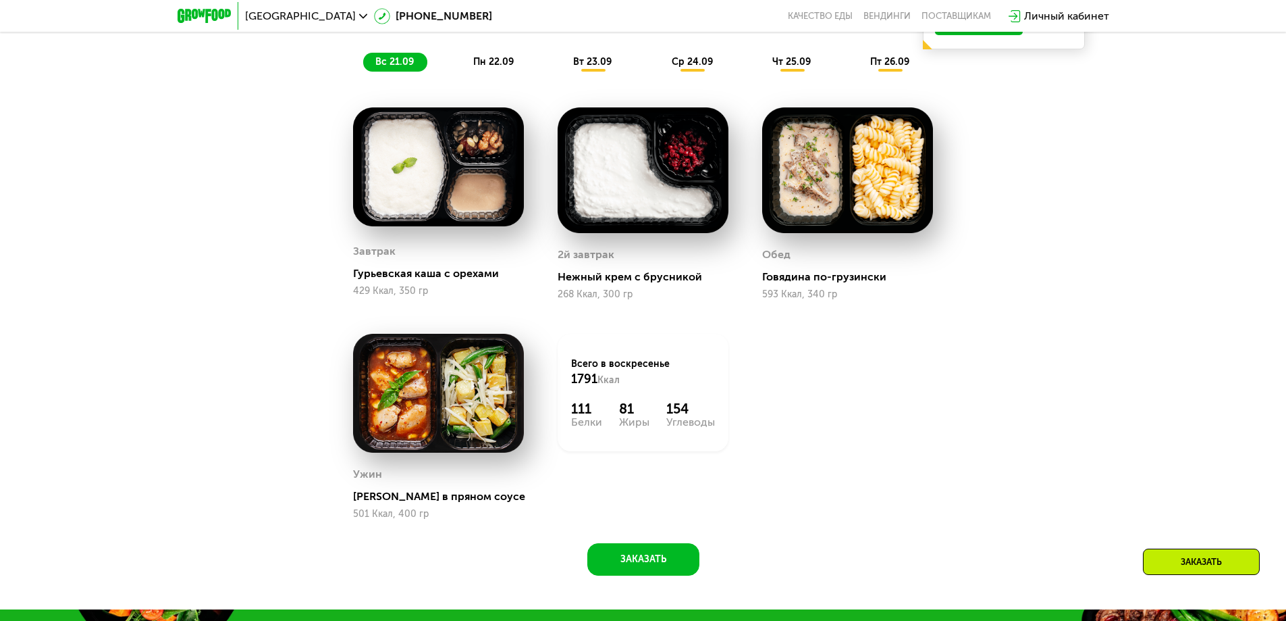
click at [503, 72] on div "пн 22.09" at bounding box center [494, 62] width 66 height 19
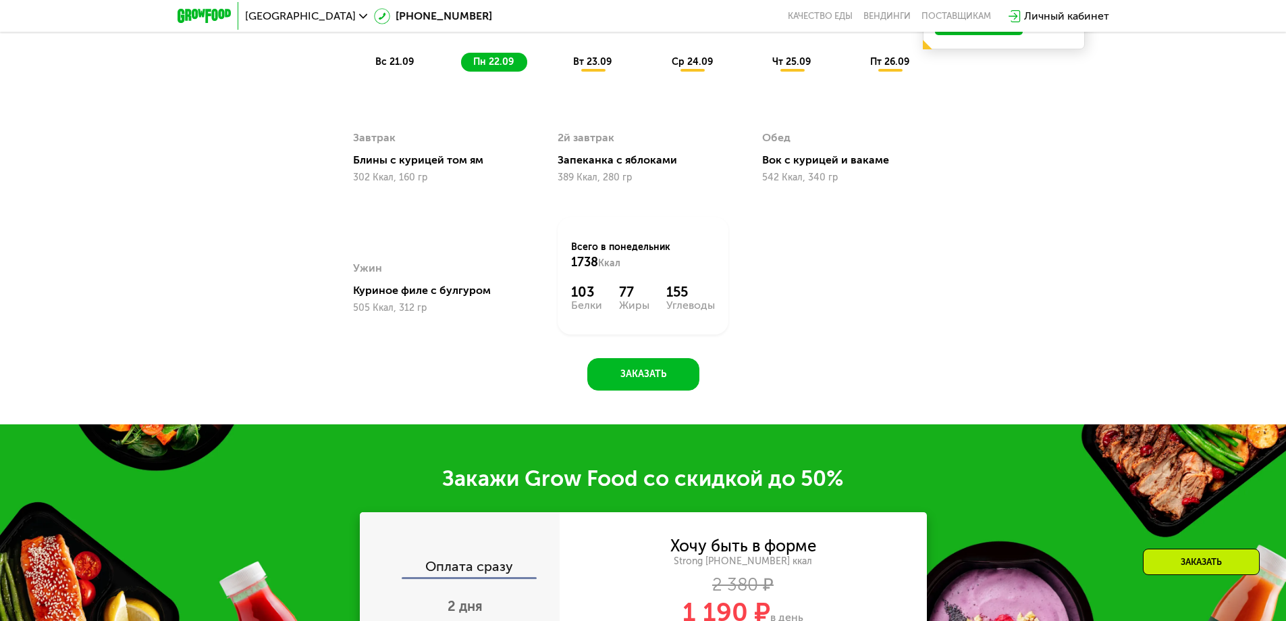
click at [580, 68] on span "вт 23.09" at bounding box center [592, 61] width 38 height 11
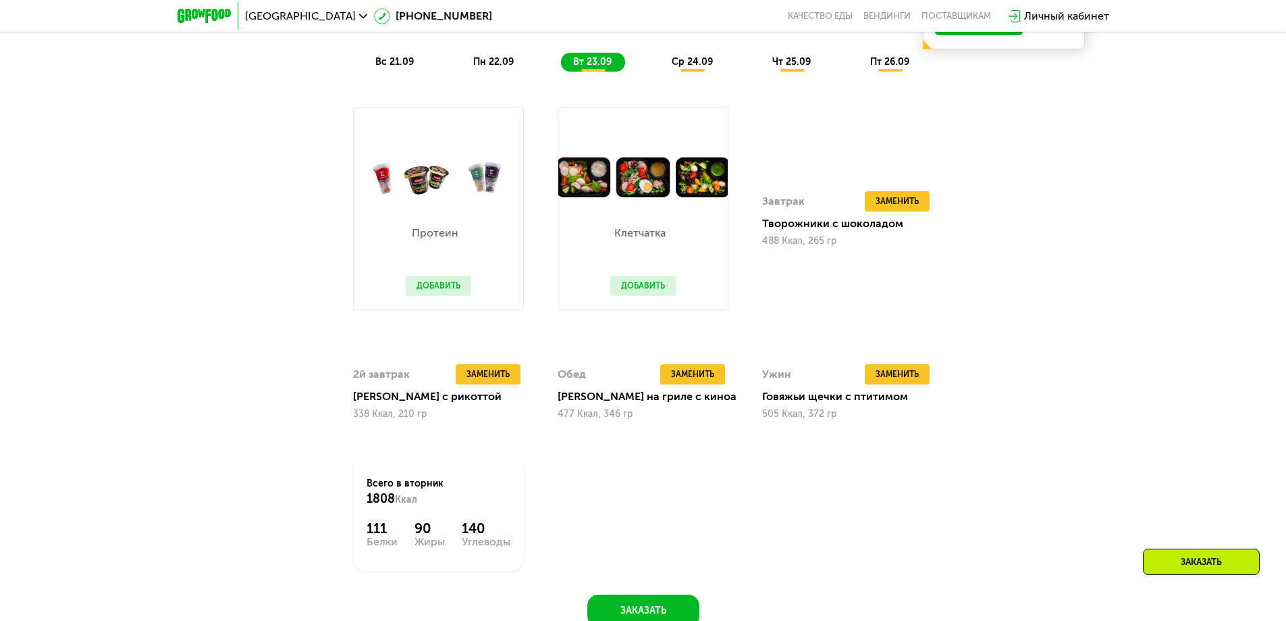
click at [675, 66] on span "ср 24.09" at bounding box center [692, 61] width 41 height 11
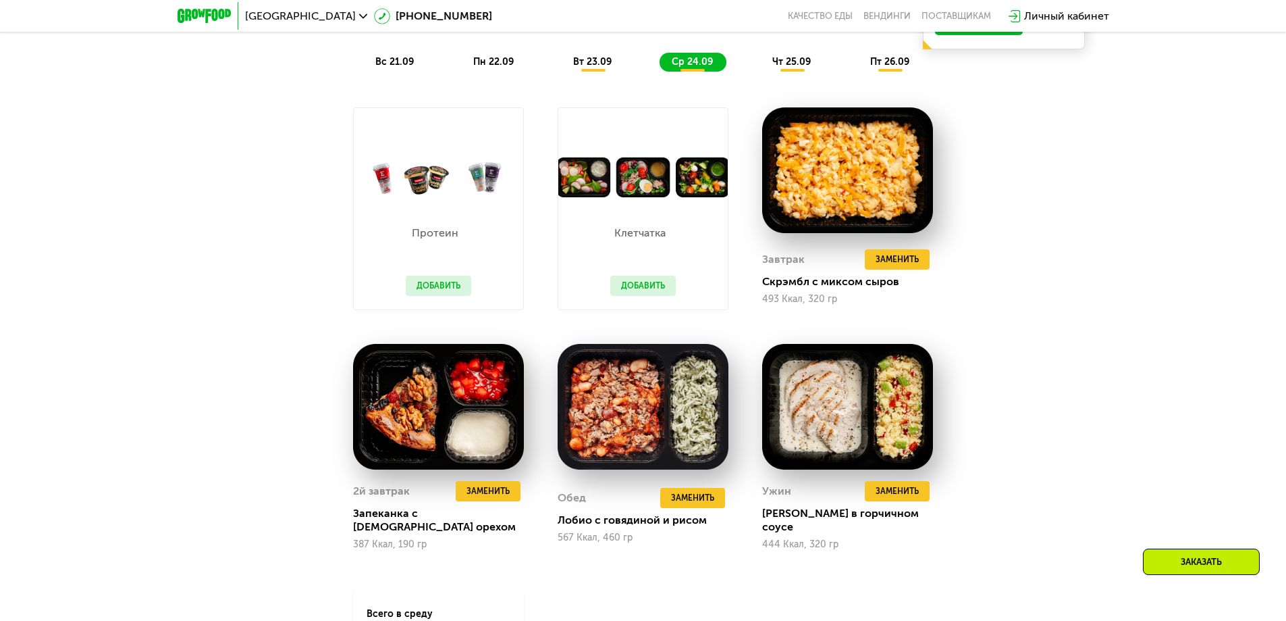
click at [656, 182] on img at bounding box center [642, 177] width 169 height 40
click at [658, 283] on button "Добавить" at bounding box center [643, 286] width 66 height 20
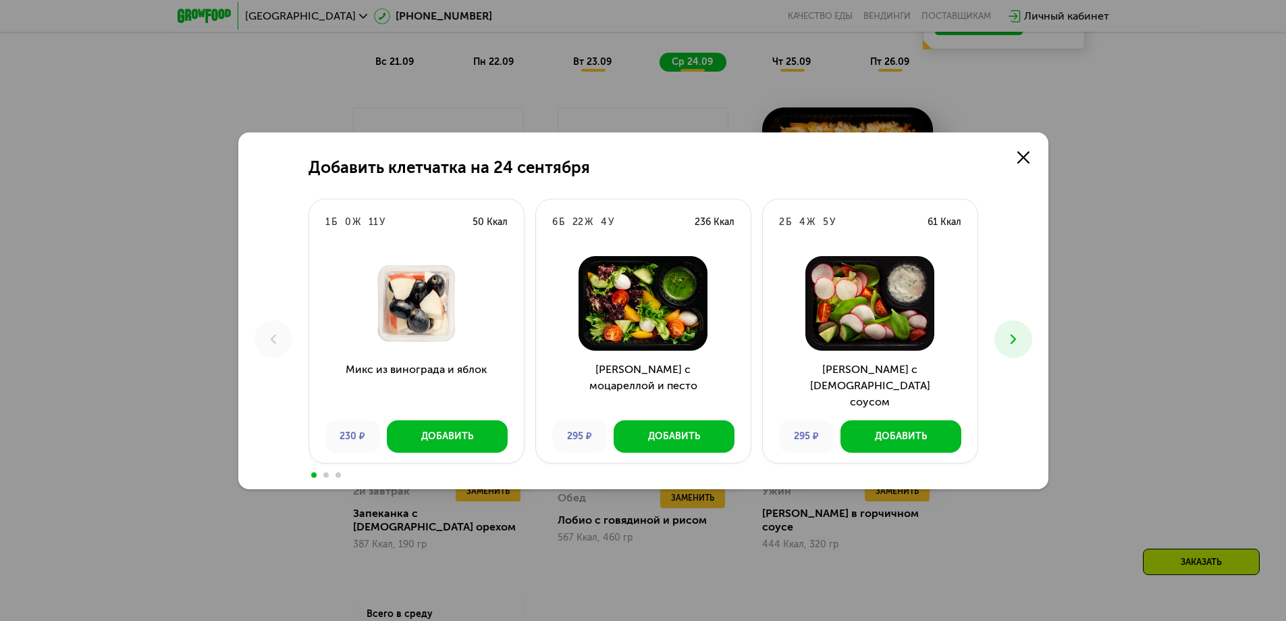
click at [633, 323] on img at bounding box center [643, 303] width 193 height 95
click at [648, 421] on button "Добавить" at bounding box center [674, 436] width 121 height 32
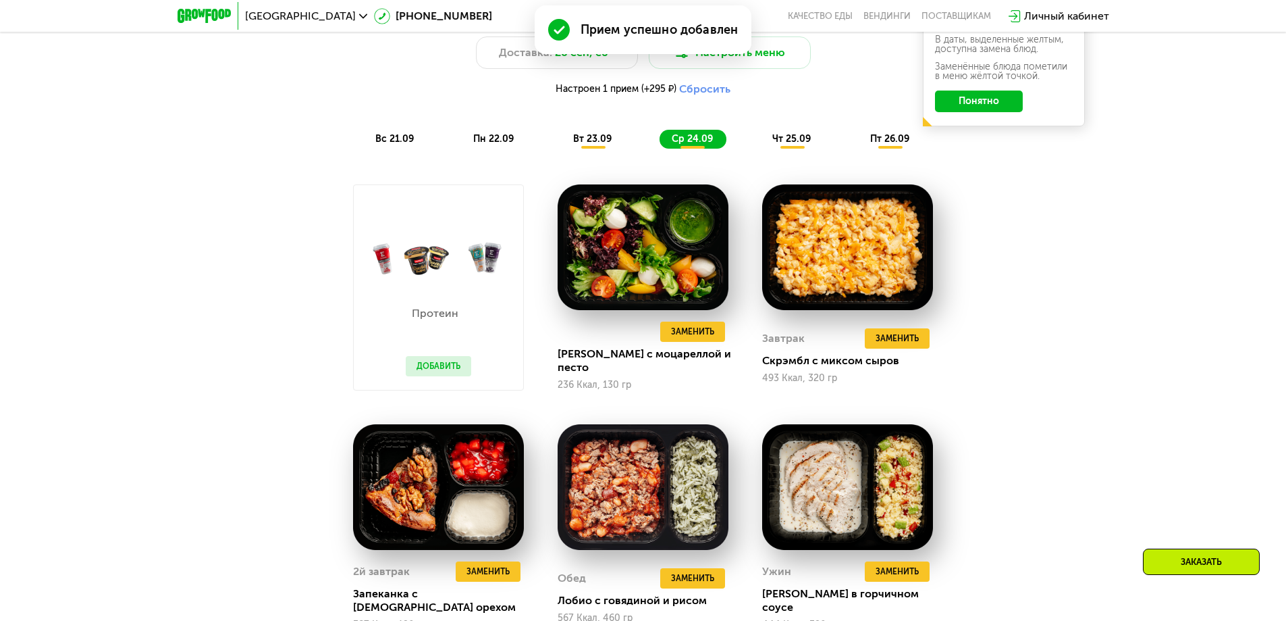
scroll to position [1270, 0]
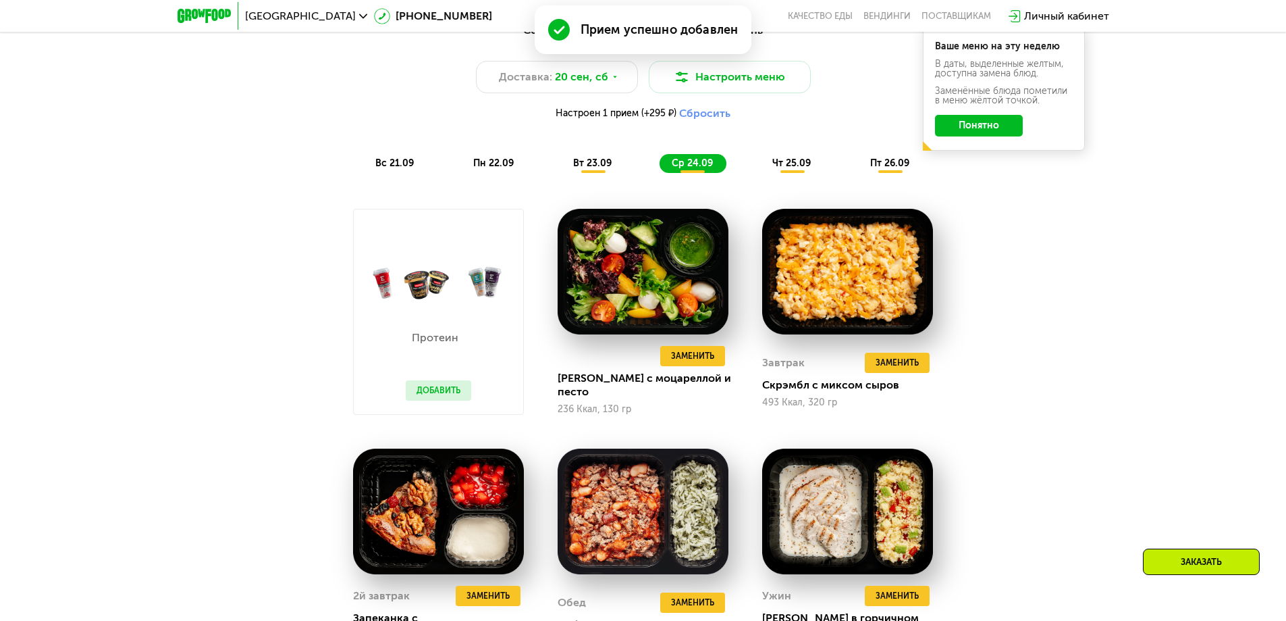
click at [899, 173] on div "пт 26.09" at bounding box center [890, 163] width 65 height 19
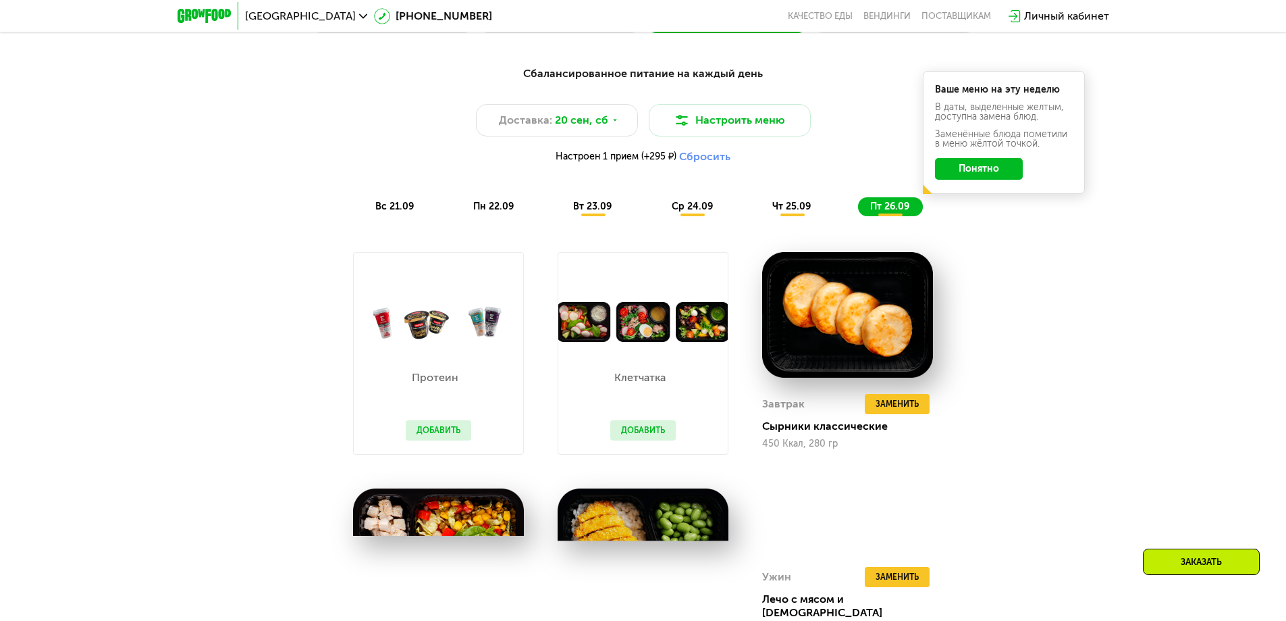
scroll to position [1203, 0]
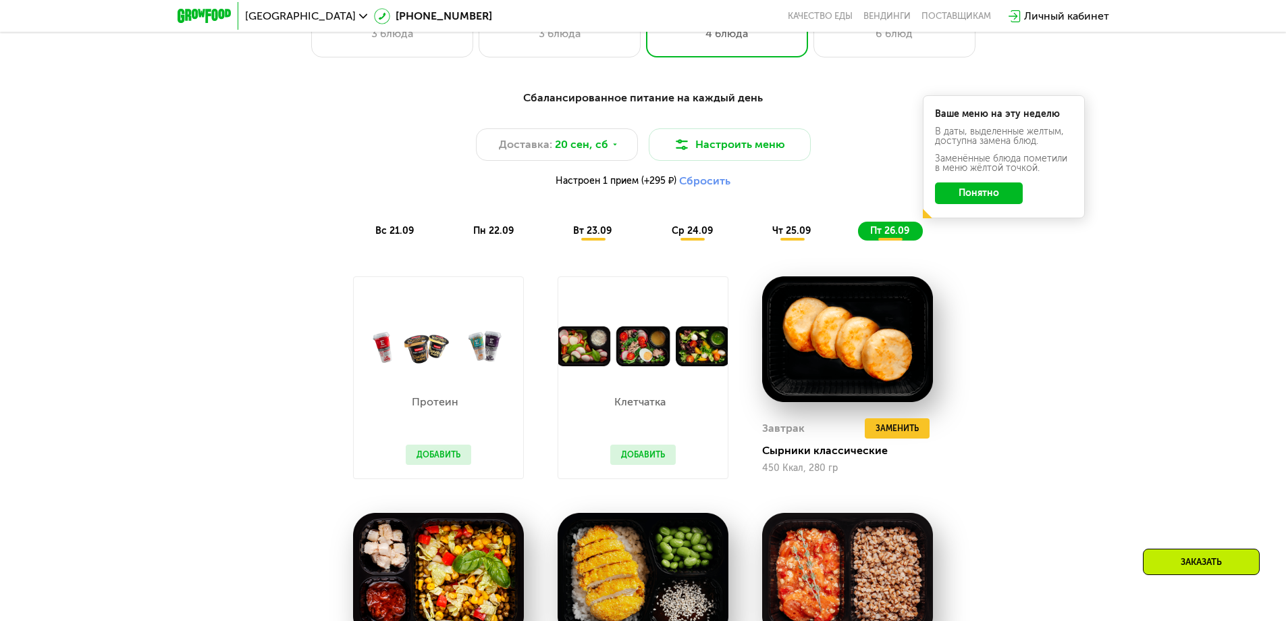
click at [974, 199] on button "Понятно" at bounding box center [979, 193] width 88 height 22
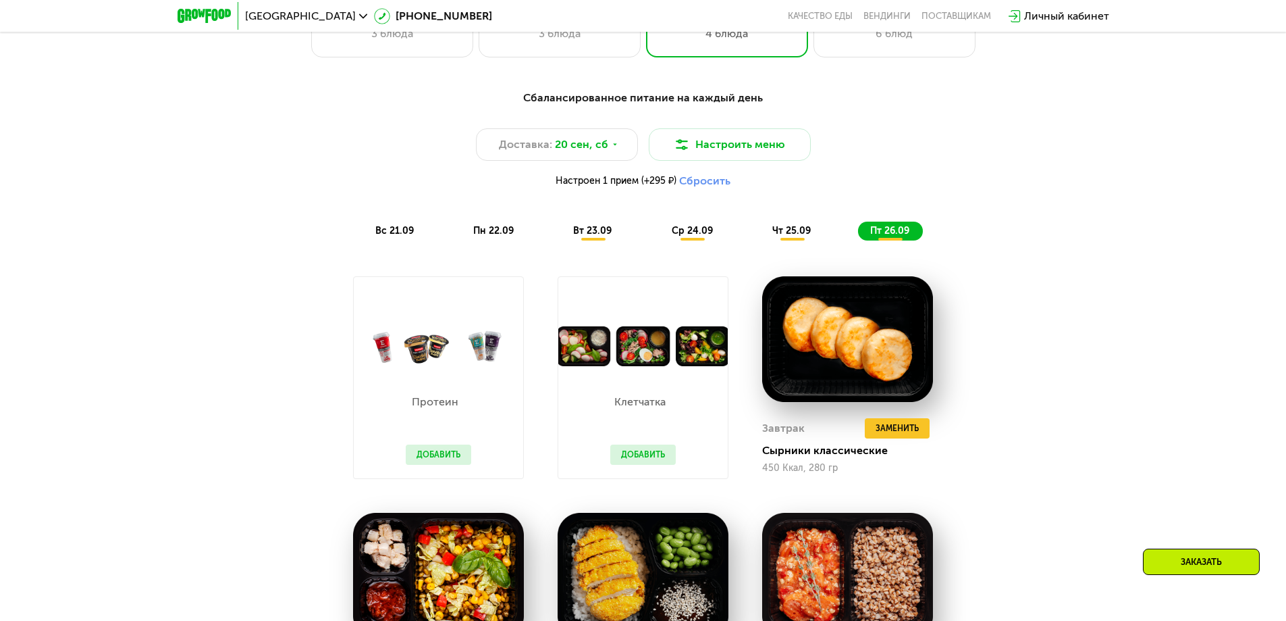
click at [1207, 570] on div "Заказать" at bounding box center [1201, 561] width 117 height 26
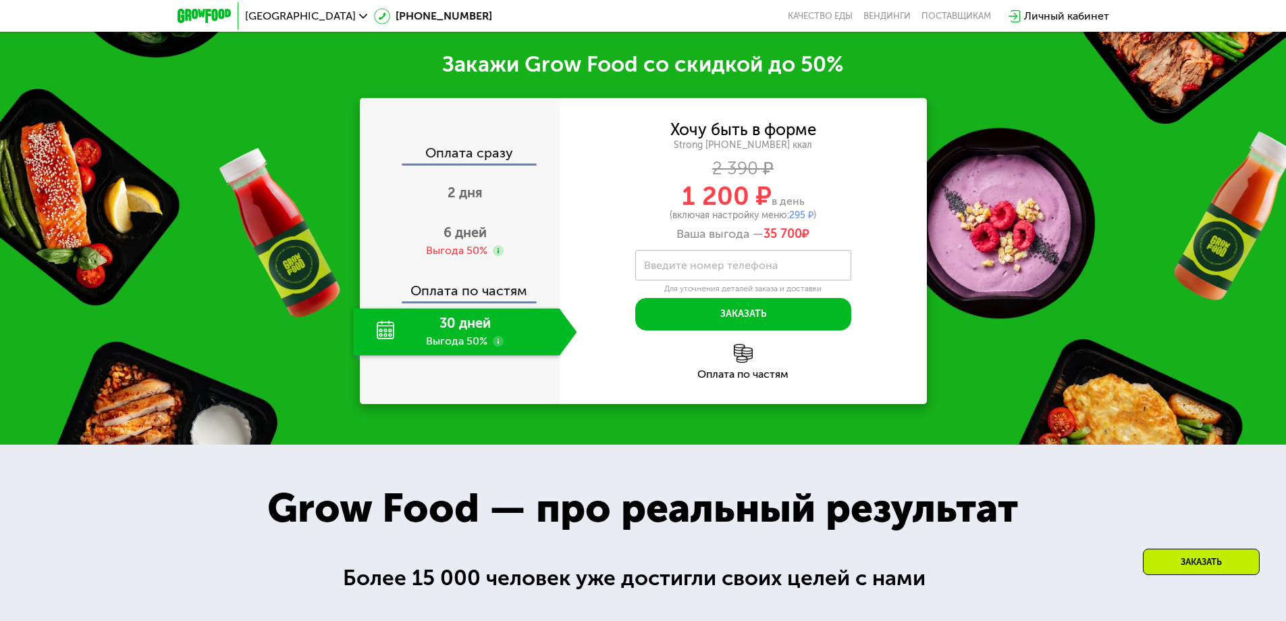
scroll to position [2153, 0]
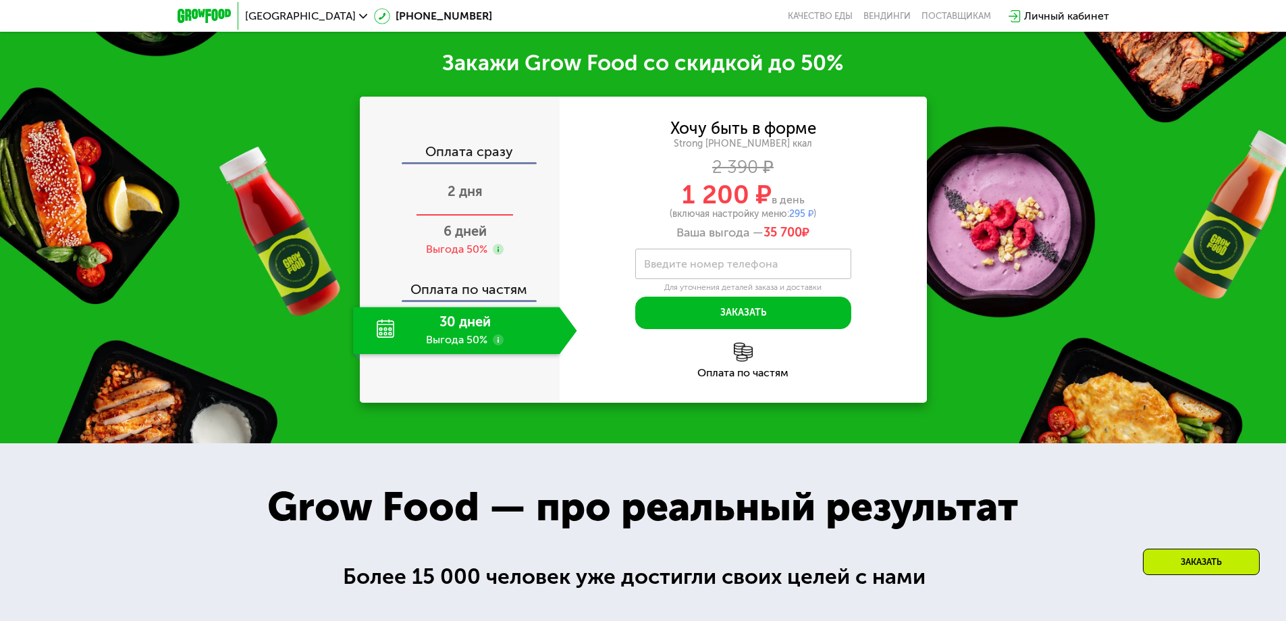
click at [473, 183] on span "2 дня" at bounding box center [465, 191] width 35 height 16
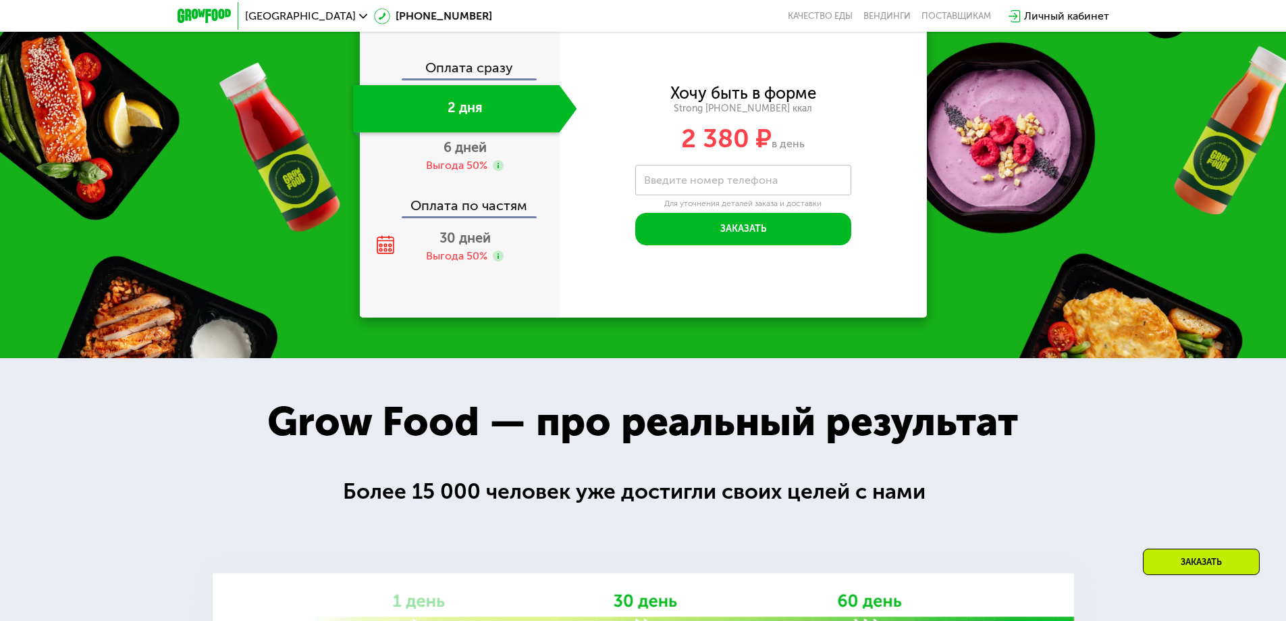
scroll to position [1952, 0]
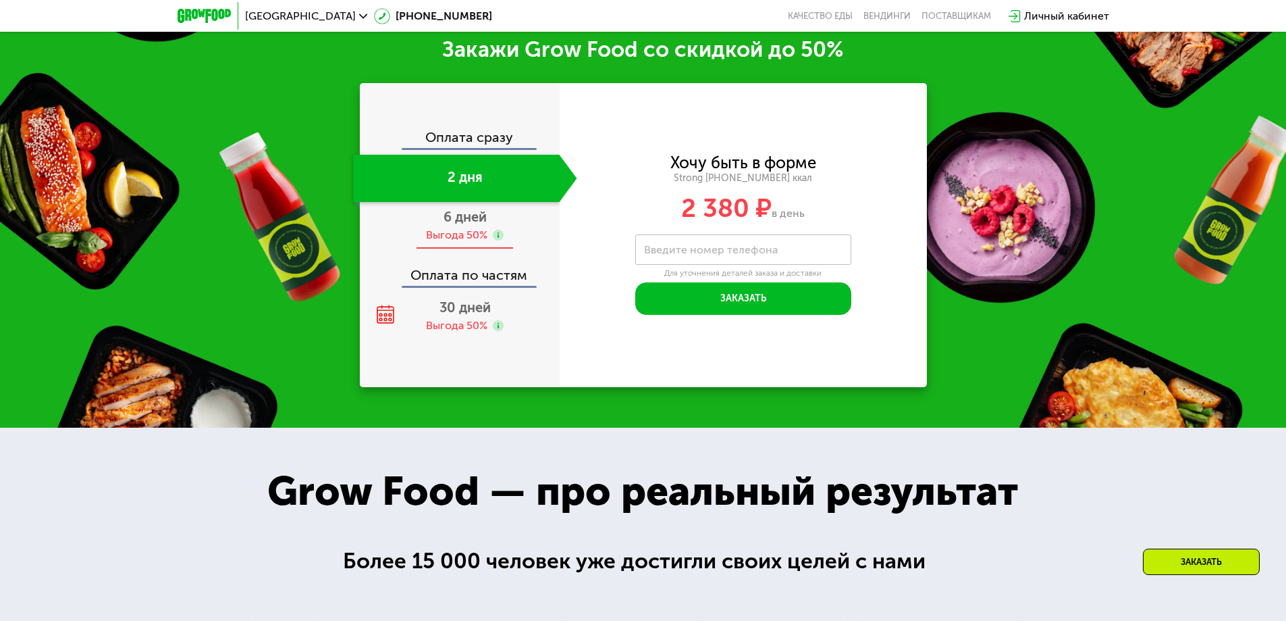
click at [464, 234] on div "Выгода 50%" at bounding box center [456, 235] width 61 height 15
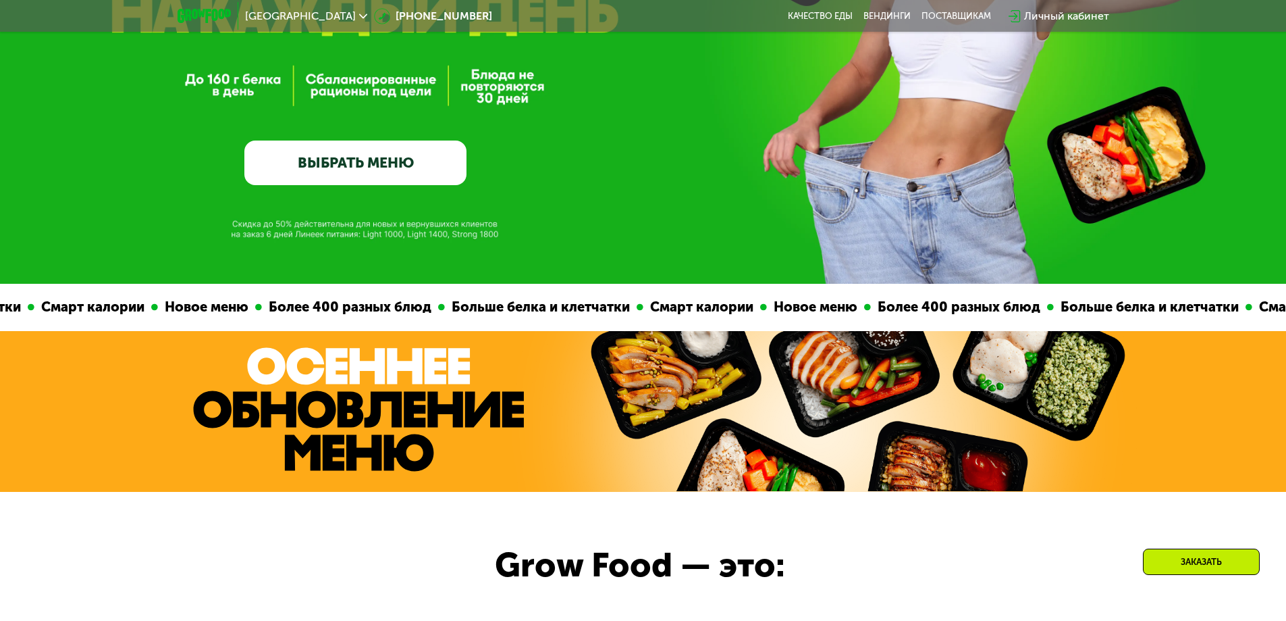
scroll to position [0, 0]
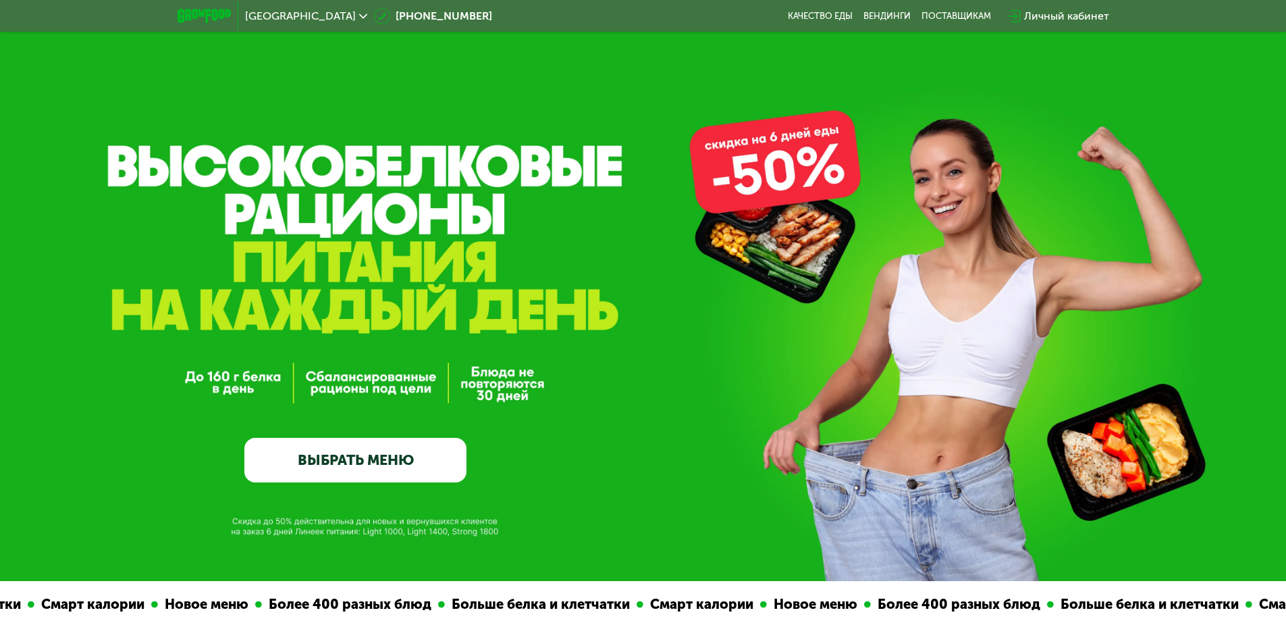
click at [382, 448] on link "ВЫБРАТЬ МЕНЮ" at bounding box center [355, 460] width 222 height 45
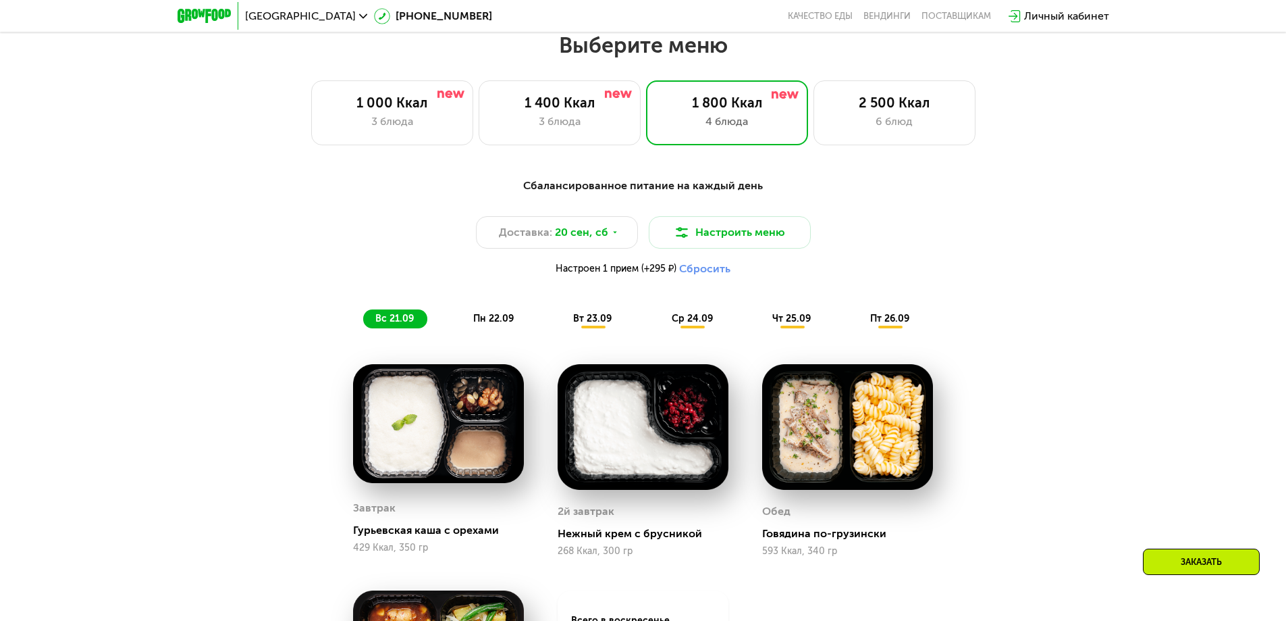
scroll to position [1120, 0]
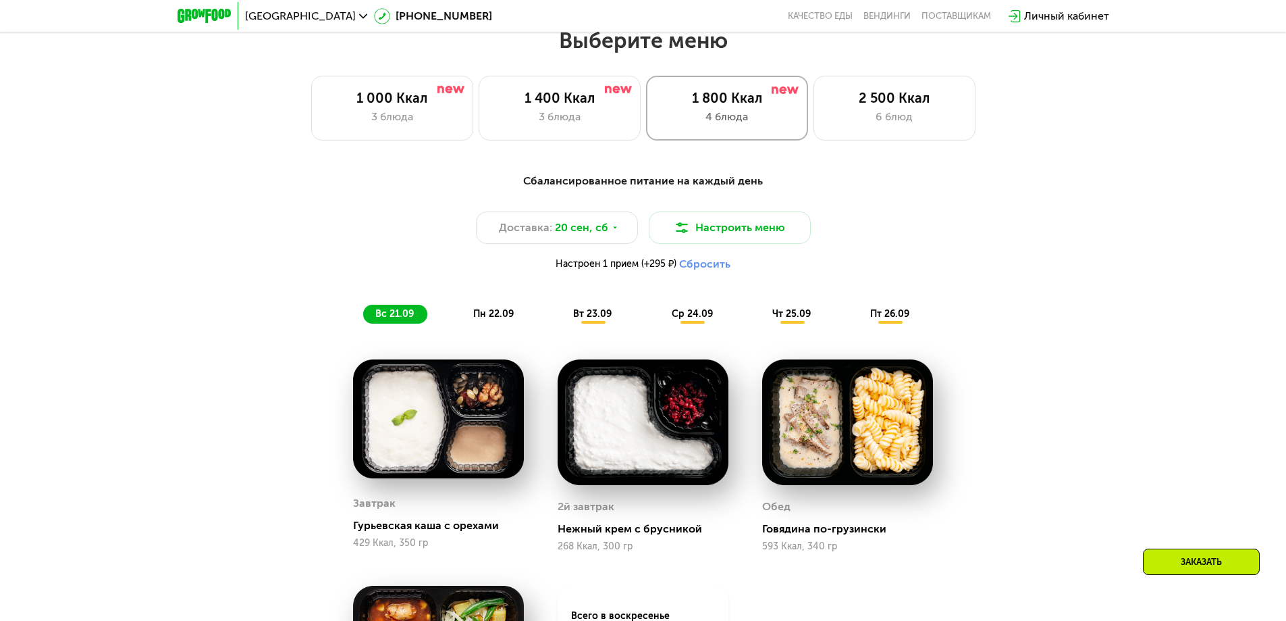
click at [685, 125] on div "4 блюда" at bounding box center [727, 117] width 134 height 16
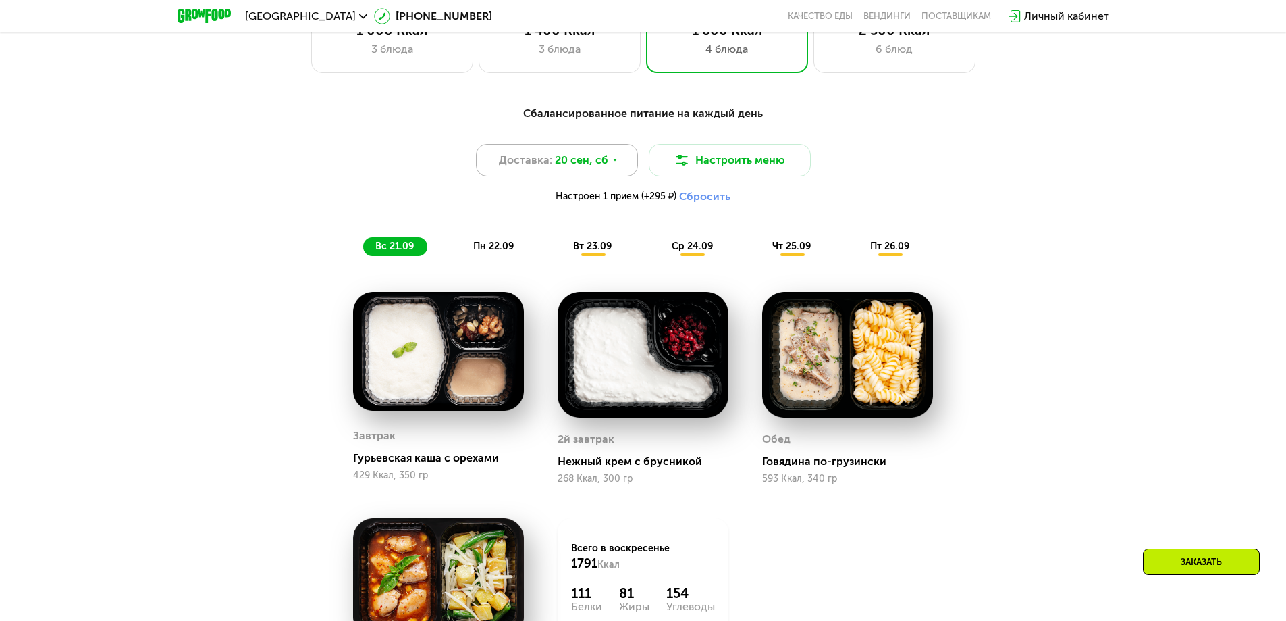
scroll to position [1255, 0]
